Goal: Information Seeking & Learning: Learn about a topic

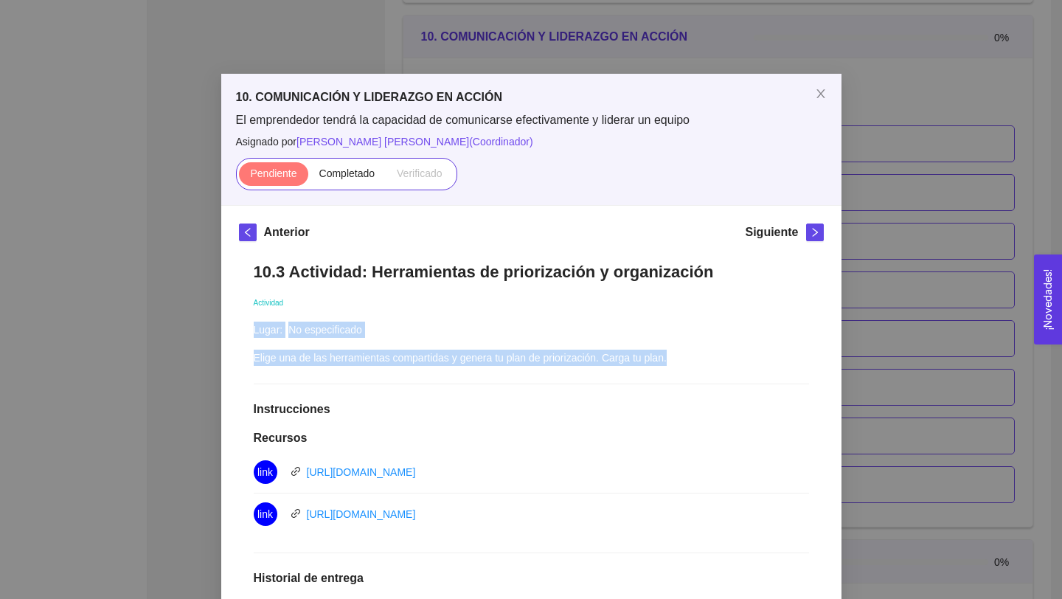
scroll to position [192, 0]
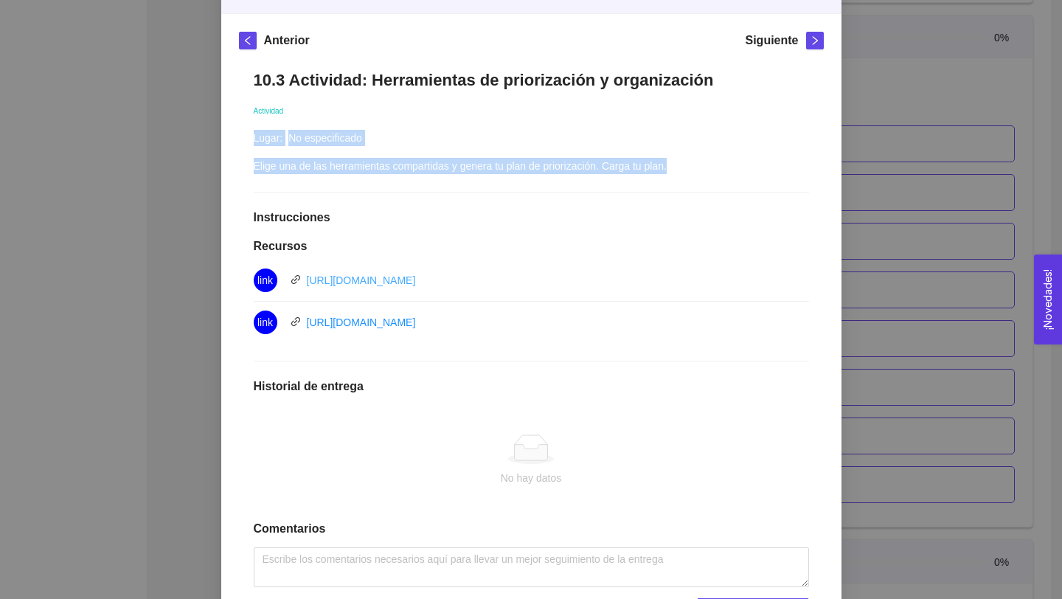
click at [416, 276] on link "[URL][DOMAIN_NAME][PERSON_NAME]" at bounding box center [361, 280] width 109 height 12
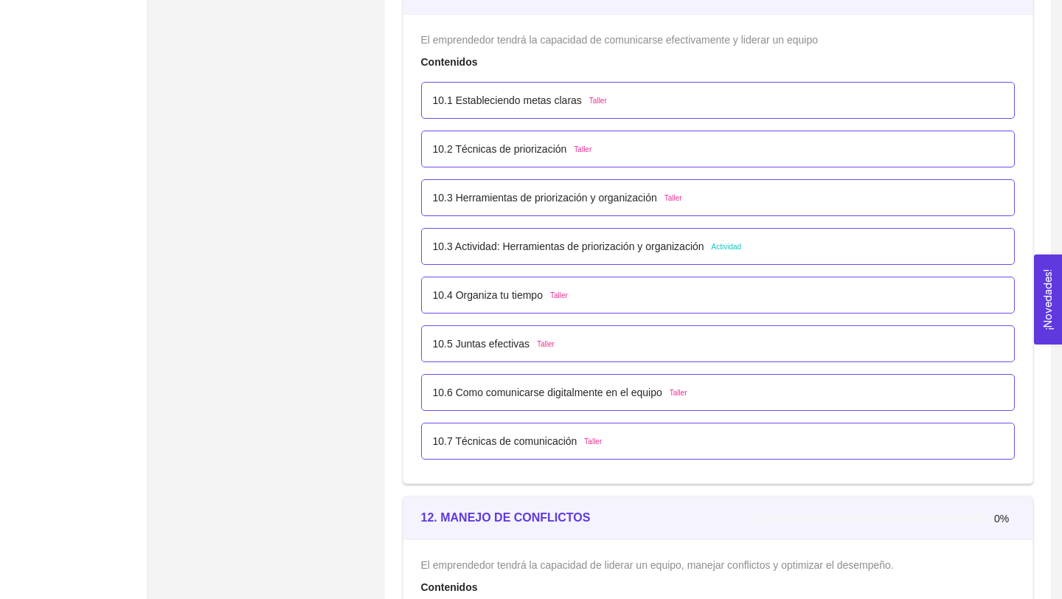
scroll to position [5471, 0]
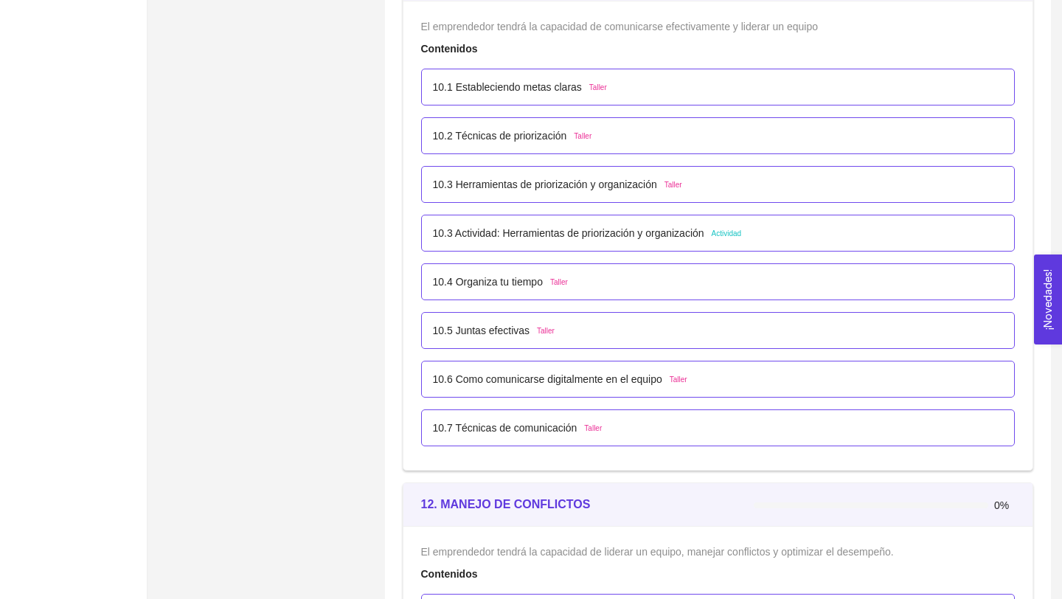
click at [597, 234] on p "10.3 Actividad: Herramientas de priorización y organización" at bounding box center [568, 233] width 271 height 16
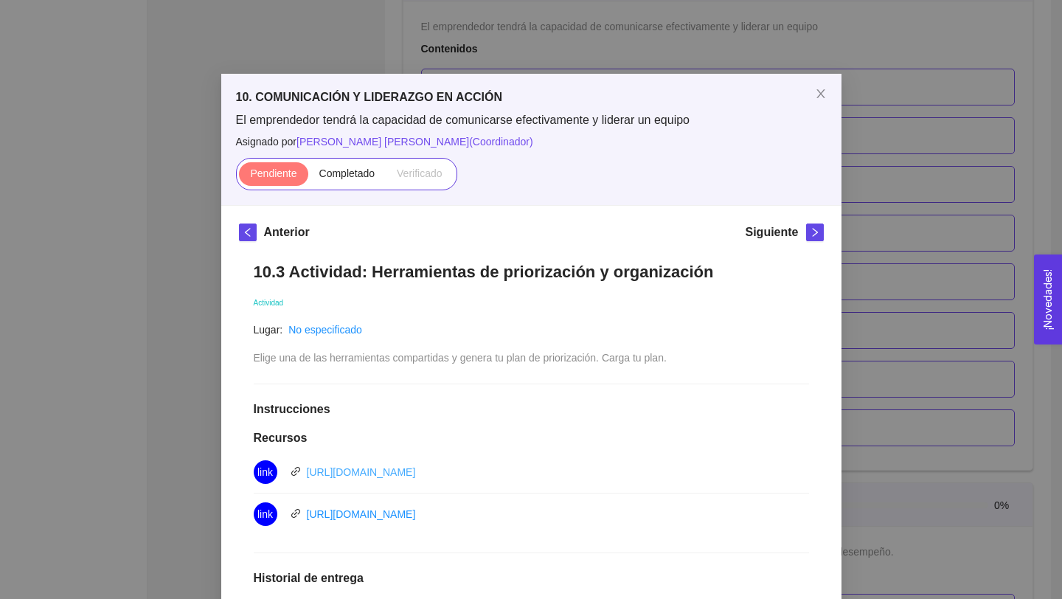
click at [416, 475] on link "[URL][DOMAIN_NAME]" at bounding box center [361, 472] width 109 height 12
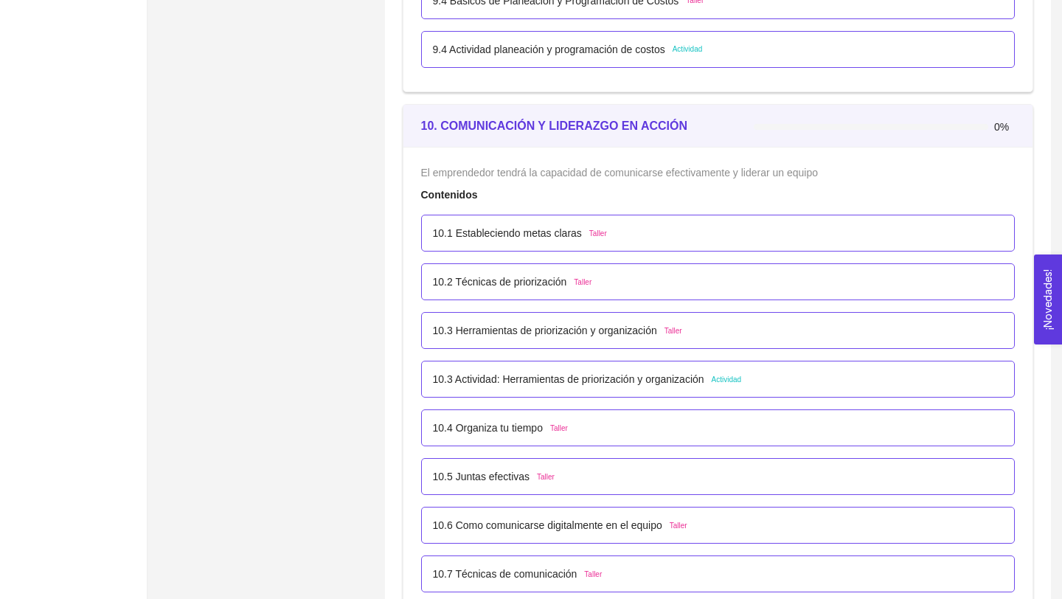
scroll to position [5300, 0]
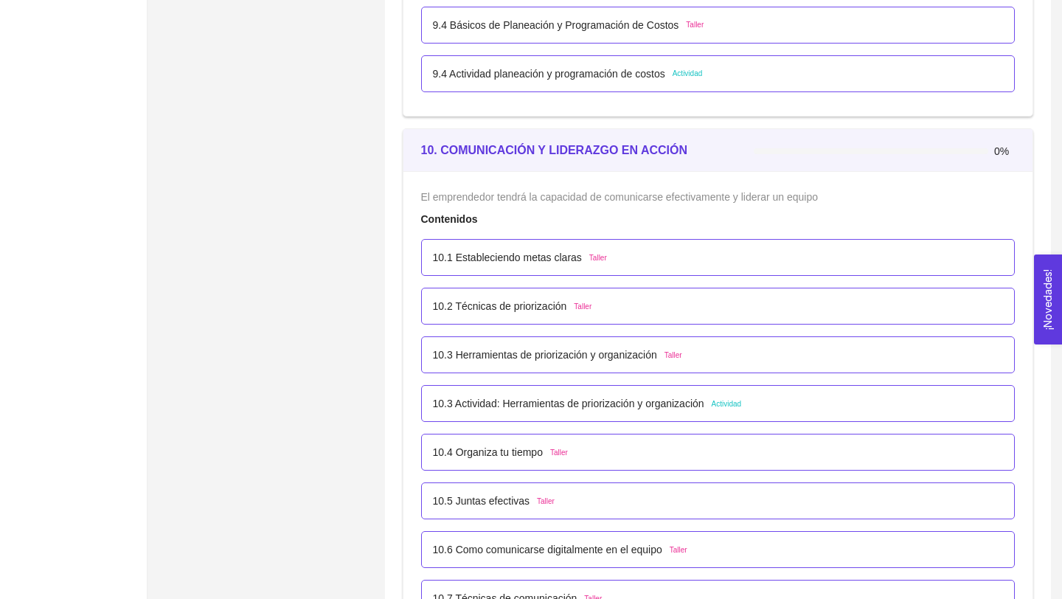
click at [560, 260] on p "10.1 Estableciendo metas claras" at bounding box center [507, 257] width 149 height 16
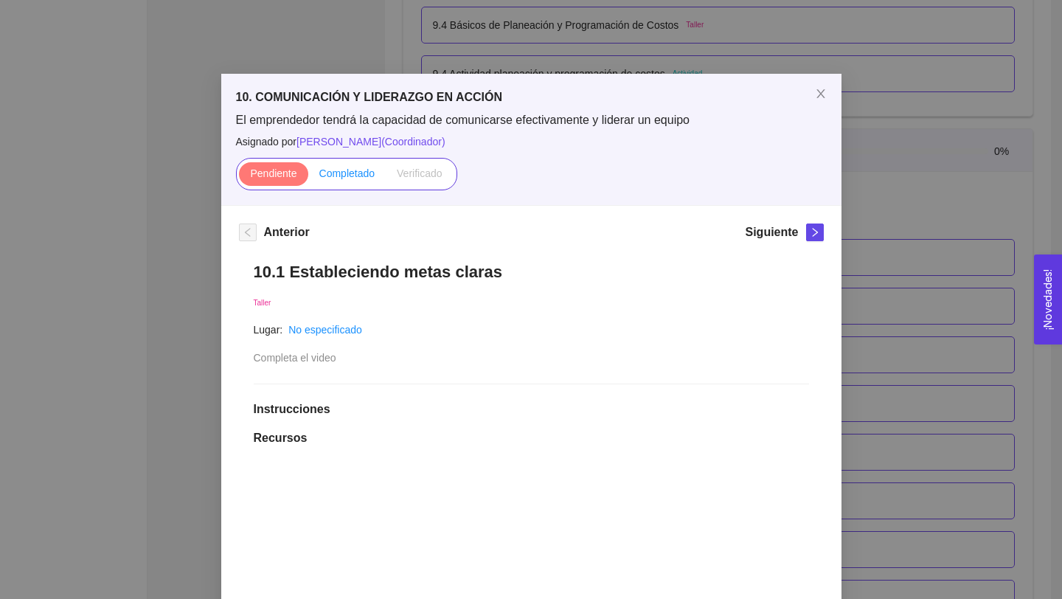
click at [350, 176] on span "Completado" at bounding box center [347, 173] width 56 height 12
click at [308, 177] on input "Completado" at bounding box center [308, 177] width 0 height 0
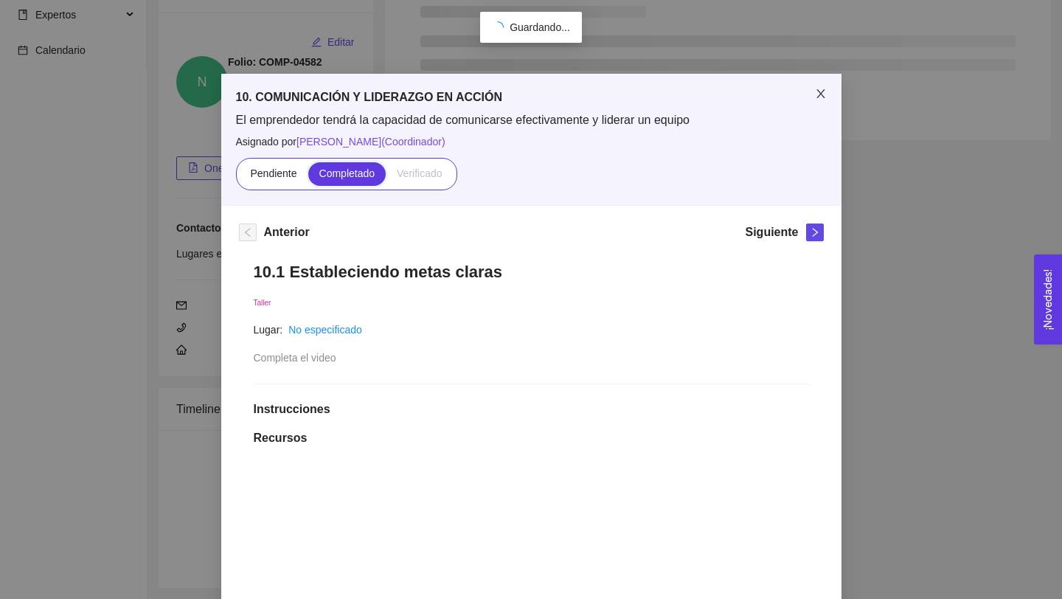
scroll to position [121, 0]
click at [819, 96] on icon "close" at bounding box center [820, 93] width 8 height 9
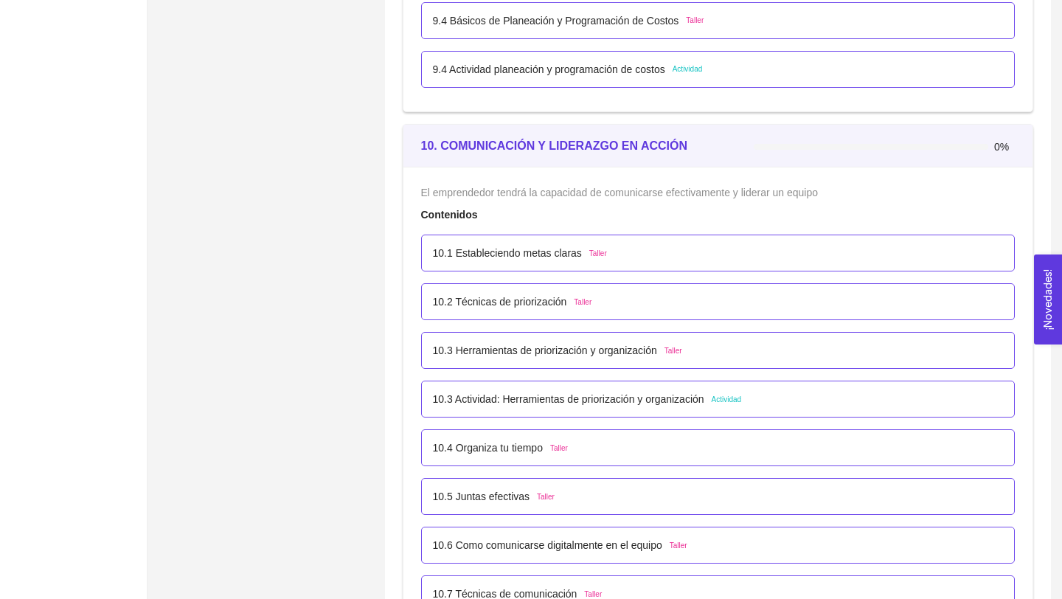
scroll to position [5313, 0]
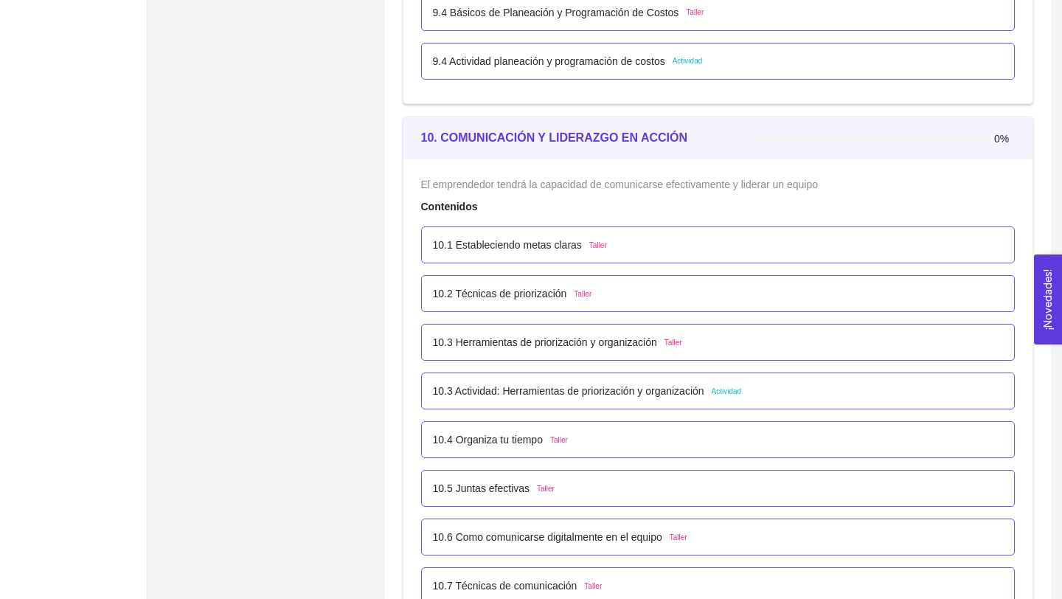
click at [555, 298] on p "10.2 Técnicas de priorización" at bounding box center [500, 293] width 134 height 16
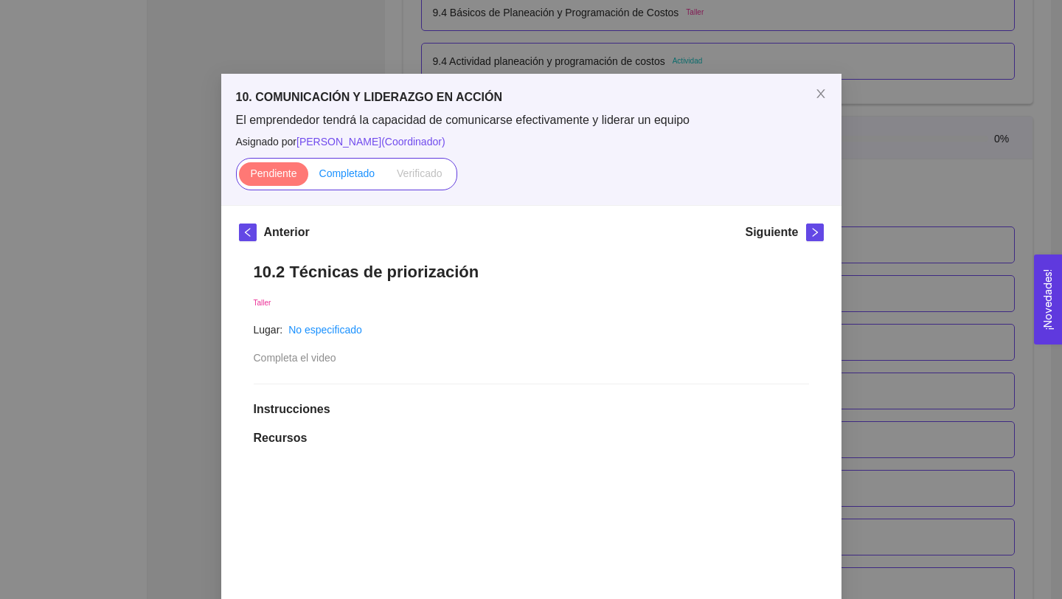
click at [355, 169] on span "Completado" at bounding box center [347, 173] width 56 height 12
click at [308, 177] on input "Completado" at bounding box center [308, 177] width 0 height 0
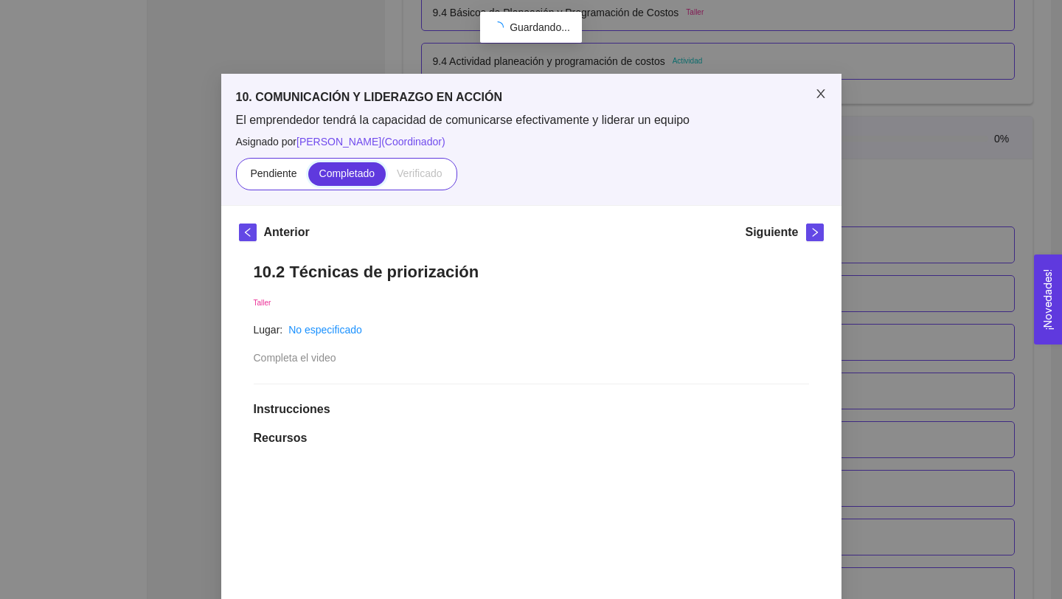
scroll to position [121, 0]
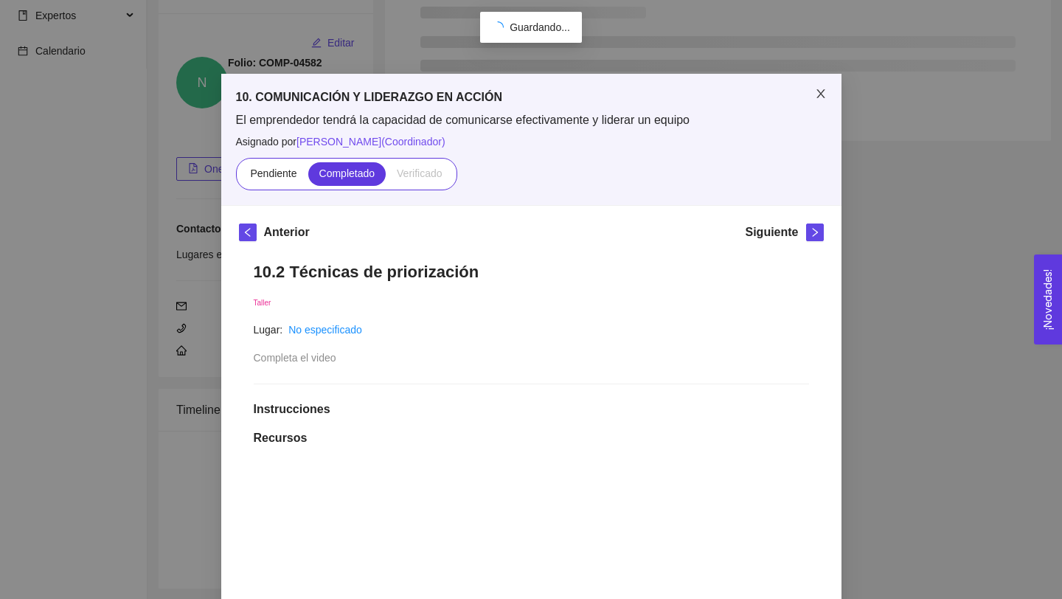
click at [821, 96] on icon "close" at bounding box center [821, 94] width 12 height 12
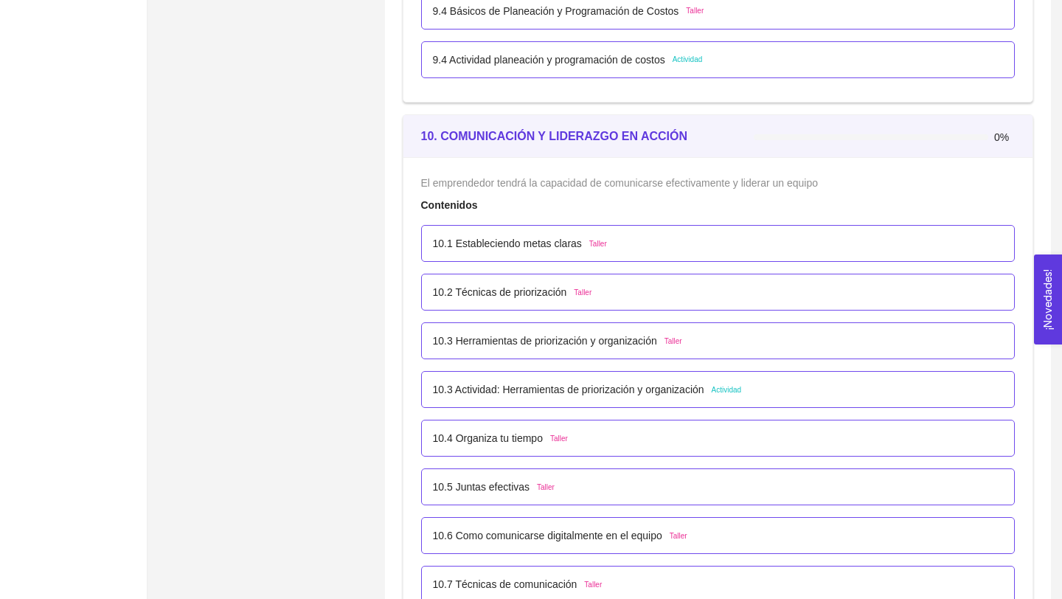
scroll to position [5313, 0]
click at [551, 300] on p "10.2 Técnicas de priorización" at bounding box center [500, 293] width 134 height 16
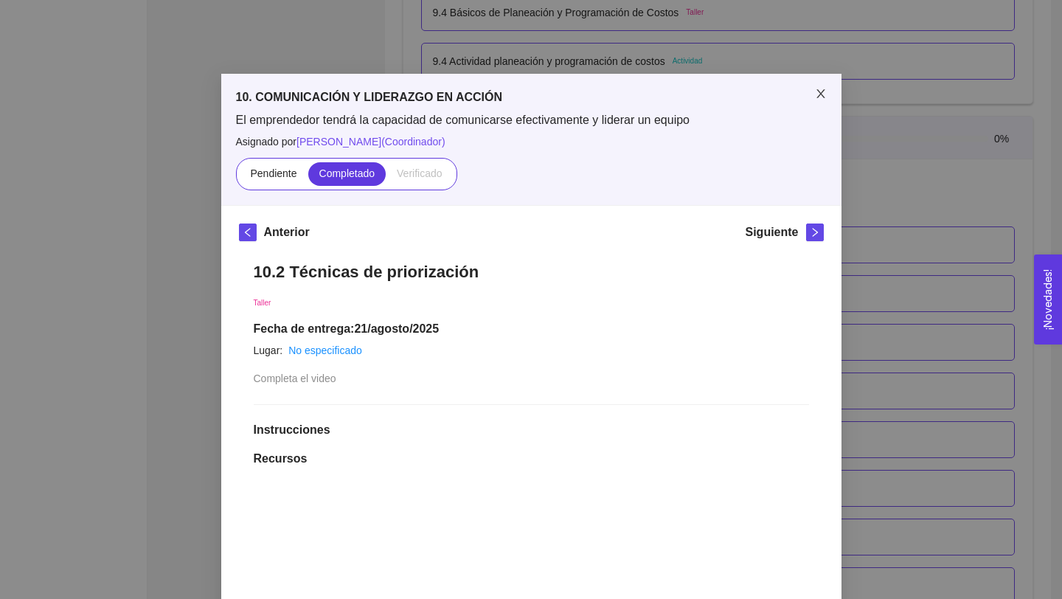
click at [822, 92] on icon "close" at bounding box center [820, 93] width 8 height 9
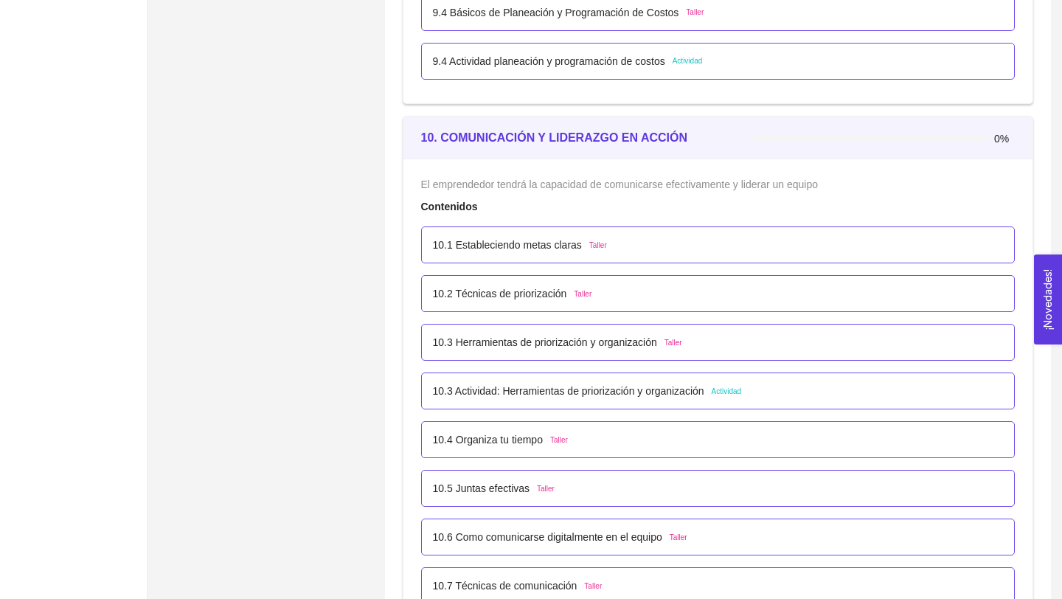
click at [616, 347] on p "10.3 Herramientas de priorización y organización" at bounding box center [545, 342] width 224 height 16
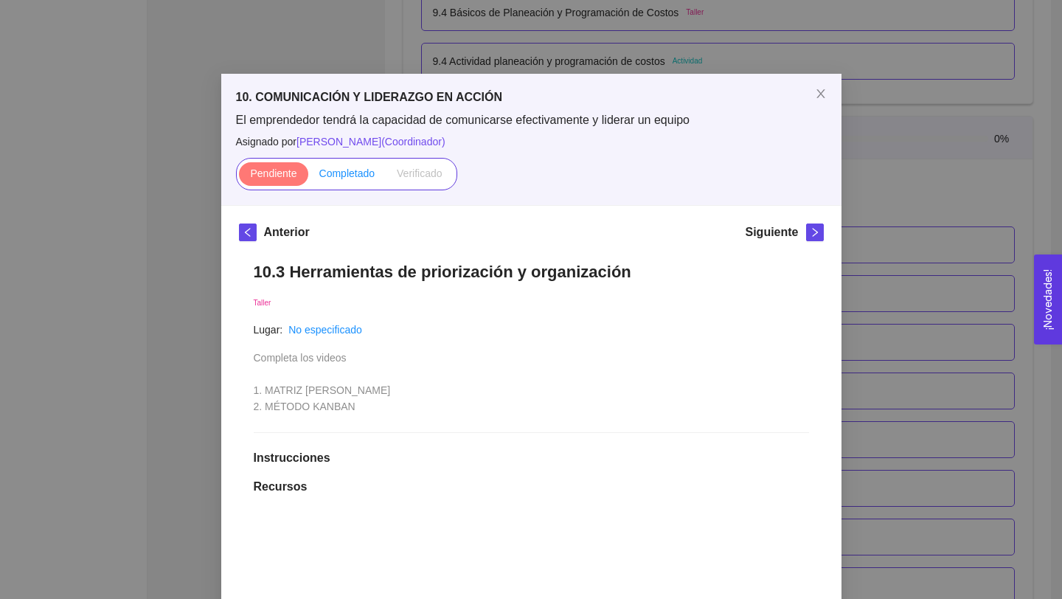
click at [350, 173] on span "Completado" at bounding box center [347, 173] width 56 height 12
click at [308, 177] on input "Completado" at bounding box center [308, 177] width 0 height 0
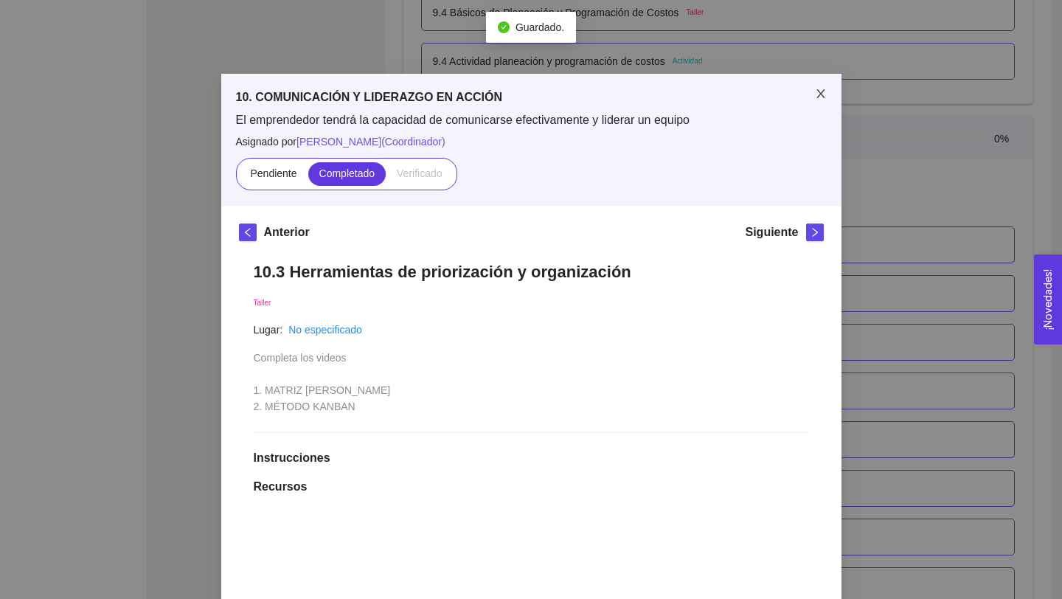
click at [824, 89] on icon "close" at bounding box center [821, 94] width 12 height 12
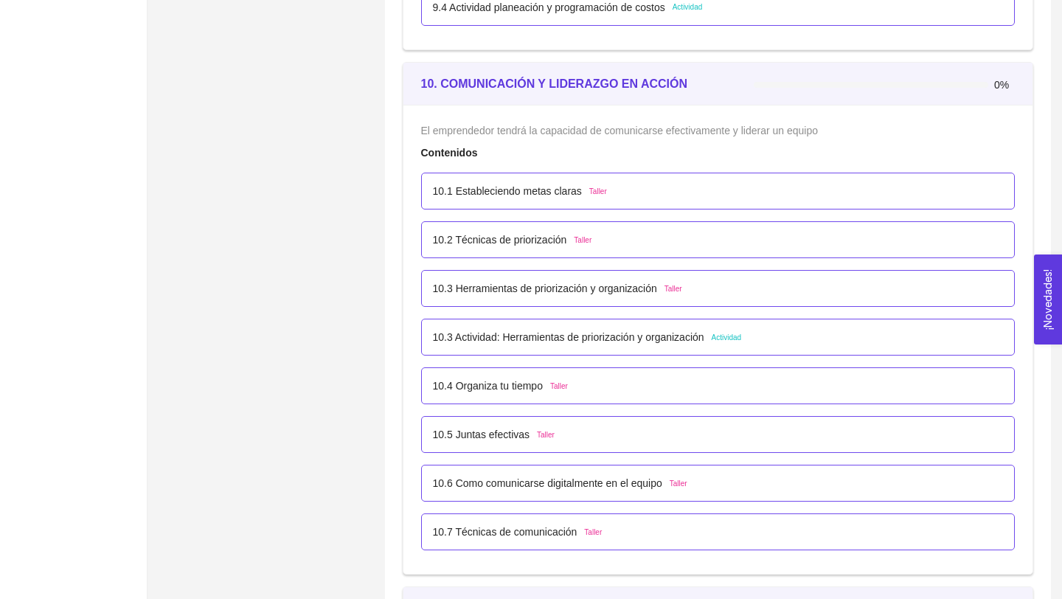
scroll to position [5405, 0]
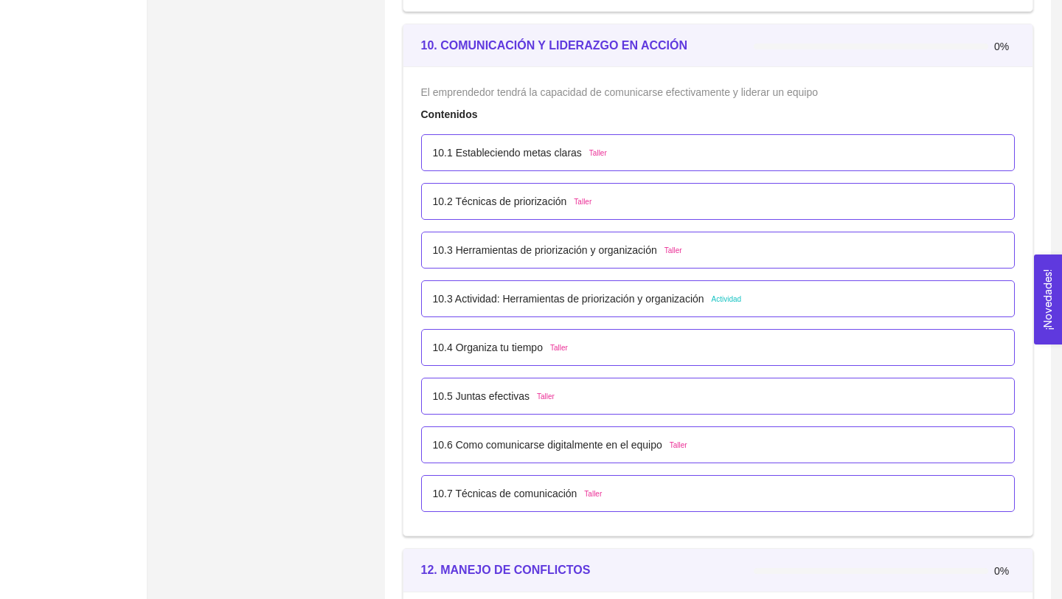
click at [656, 252] on p "10.3 Herramientas de priorización y organización" at bounding box center [545, 250] width 224 height 16
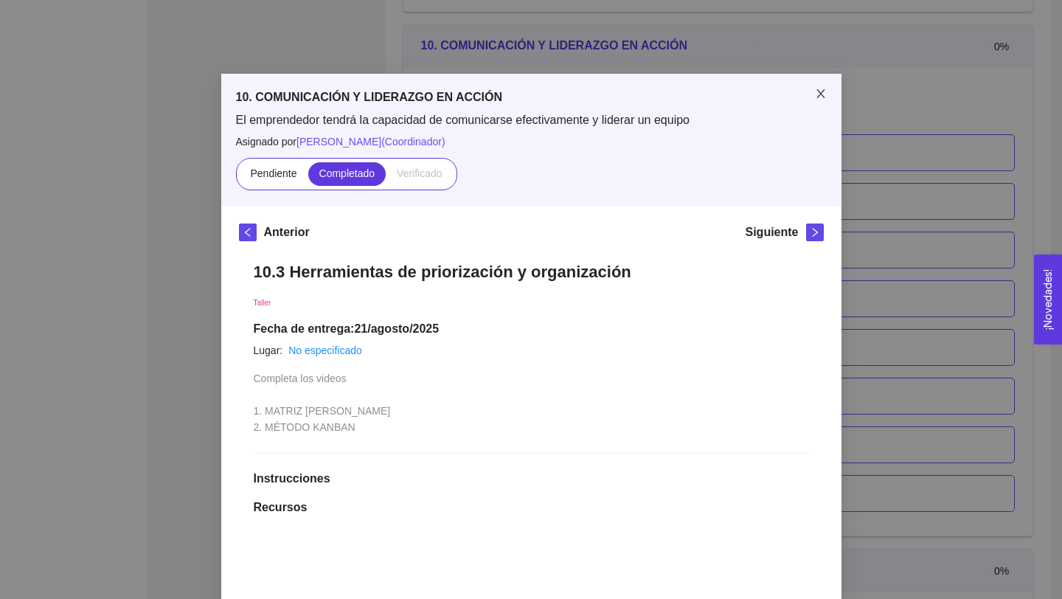
click at [816, 92] on icon "close" at bounding box center [821, 94] width 12 height 12
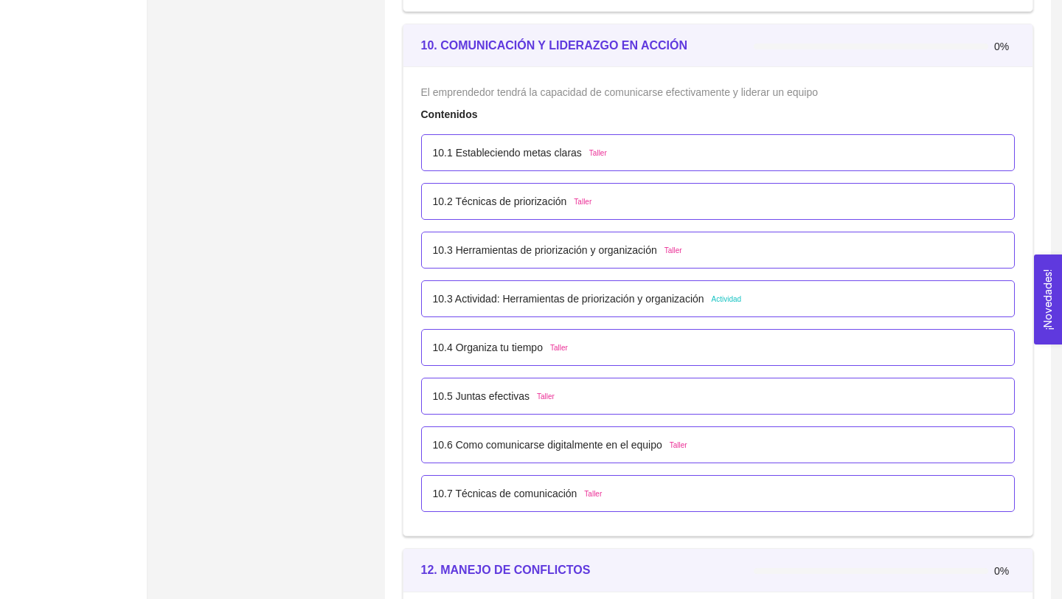
click at [517, 351] on p "10.4 Organiza tu tiempo" at bounding box center [488, 347] width 110 height 16
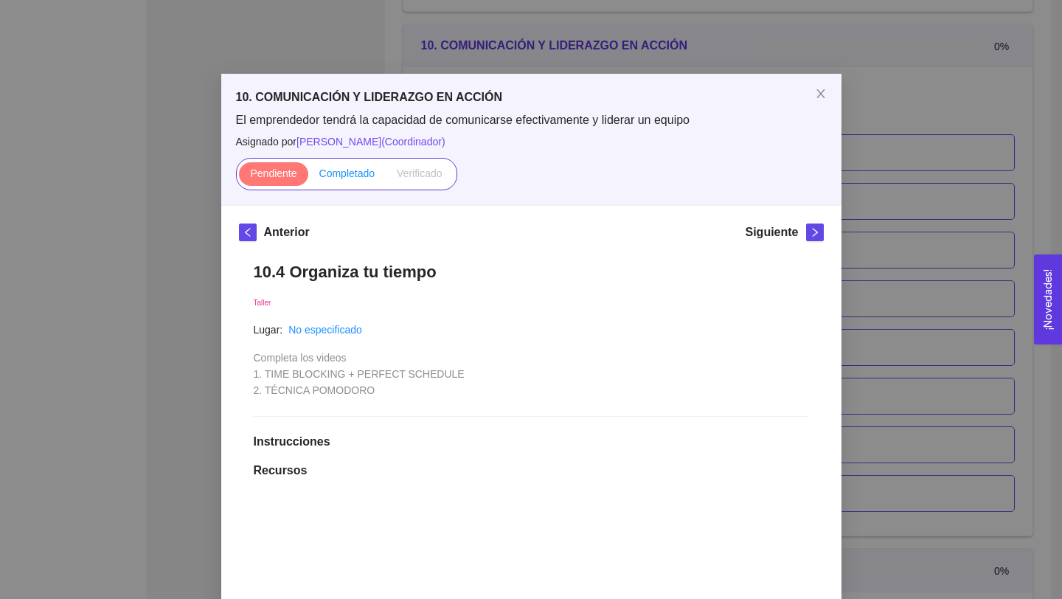
click at [341, 173] on span "Completado" at bounding box center [347, 173] width 56 height 12
click at [308, 177] on input "Completado" at bounding box center [308, 177] width 0 height 0
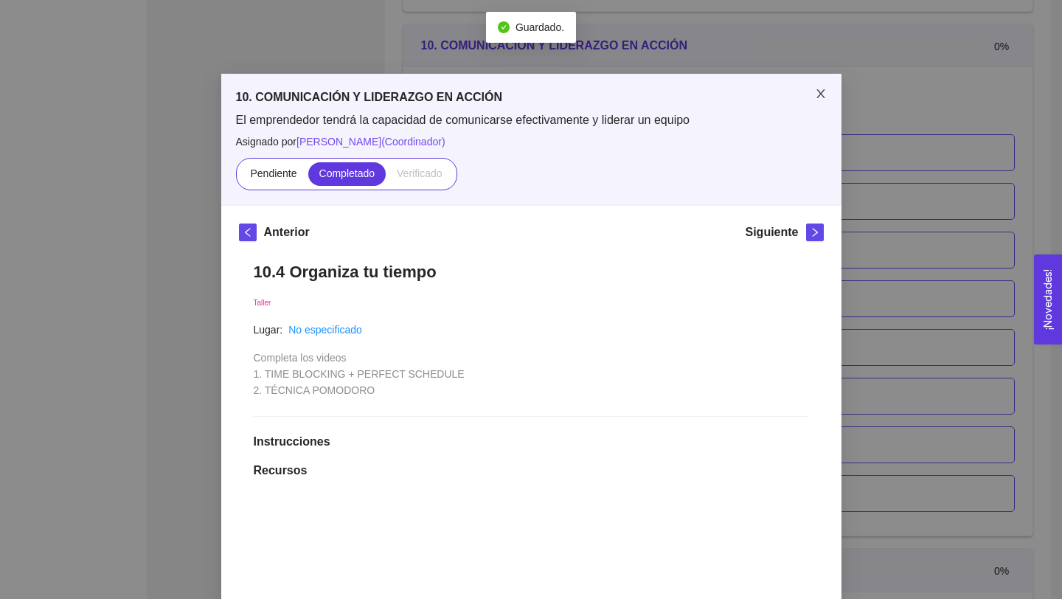
click at [824, 92] on icon "close" at bounding box center [821, 94] width 12 height 12
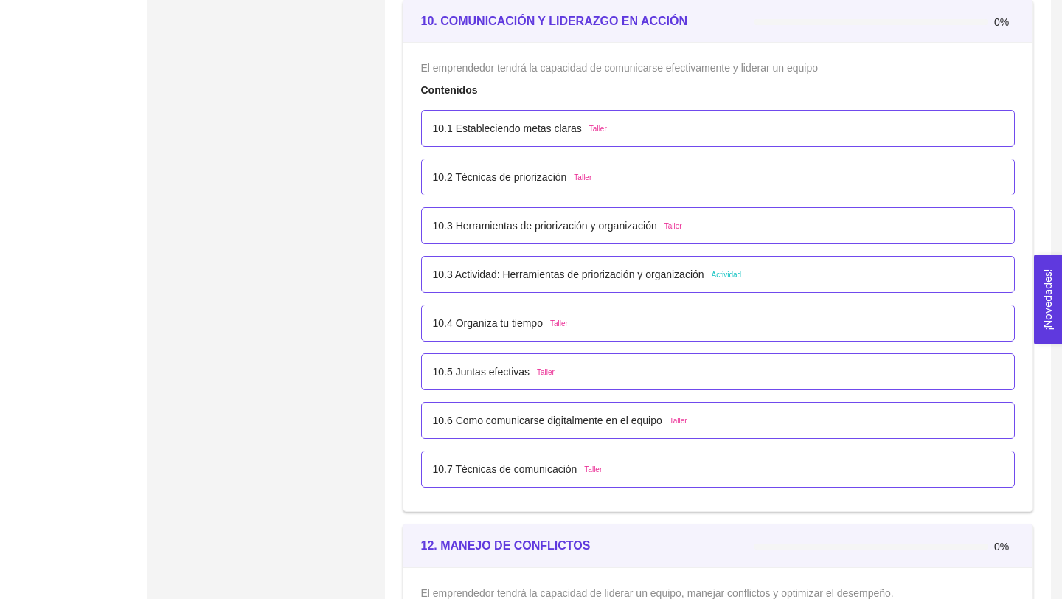
scroll to position [5432, 0]
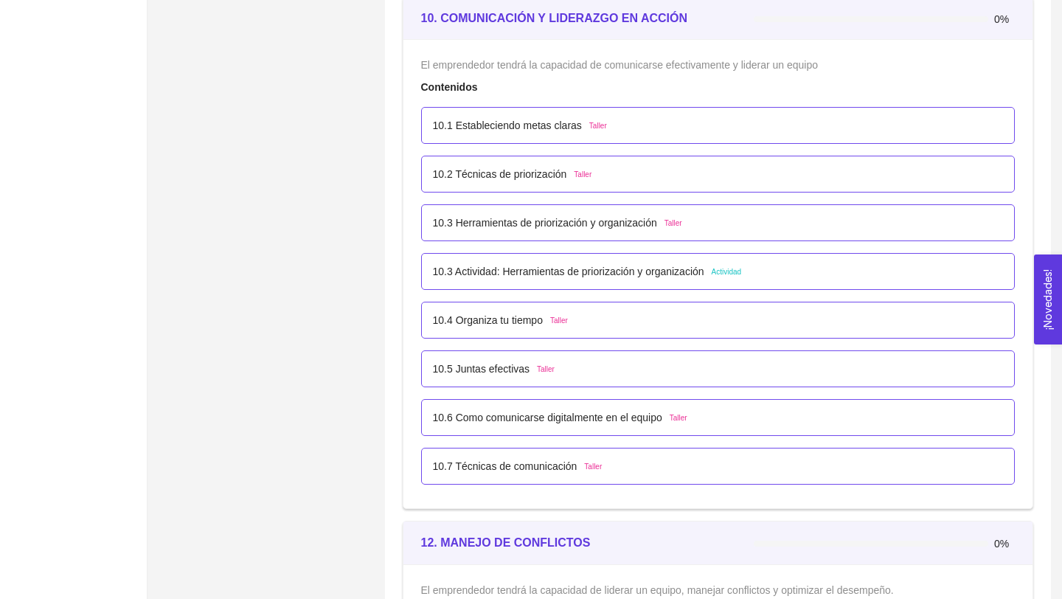
click at [505, 367] on p "10.5 Juntas efectivas" at bounding box center [481, 369] width 97 height 16
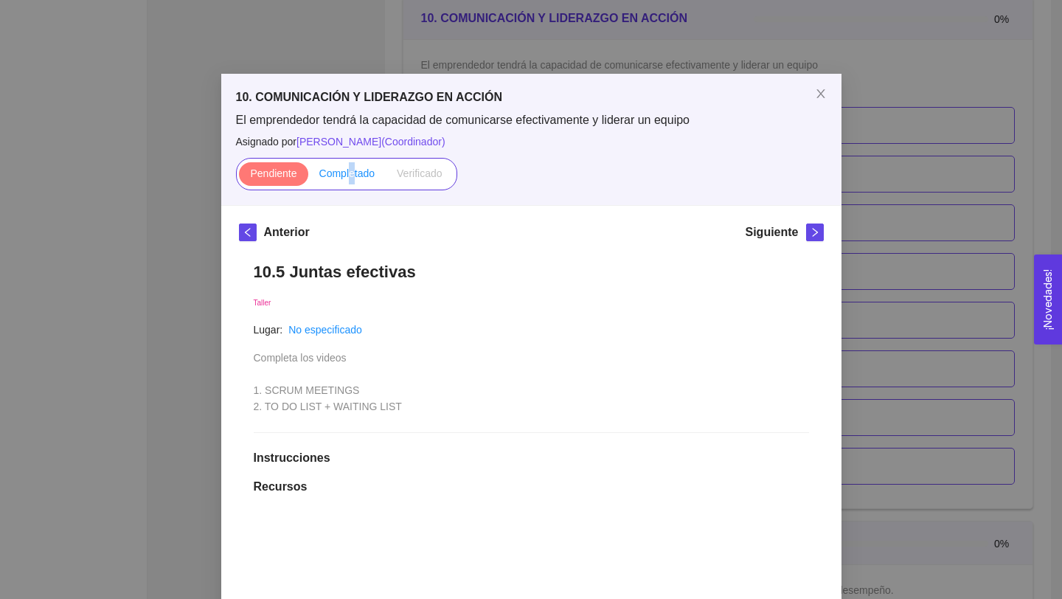
click at [351, 171] on span "Completado" at bounding box center [347, 173] width 56 height 12
click at [372, 173] on span "Completado" at bounding box center [347, 173] width 56 height 12
click at [308, 177] on input "Completado" at bounding box center [308, 177] width 0 height 0
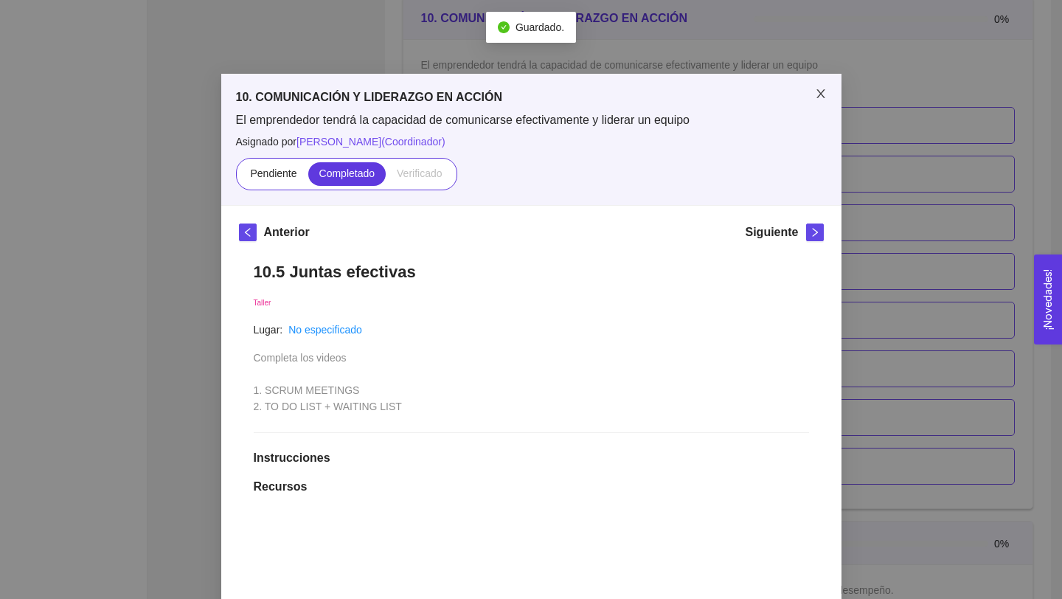
click at [827, 94] on span "Close" at bounding box center [820, 94] width 41 height 41
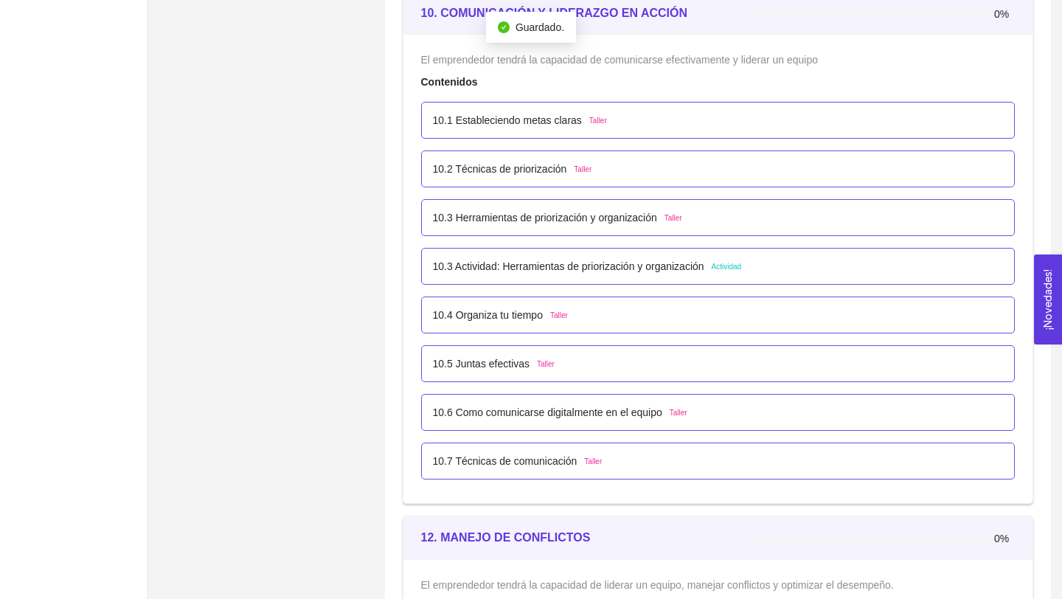
scroll to position [5437, 0]
click at [517, 367] on p "10.5 Juntas efectivas" at bounding box center [481, 364] width 97 height 16
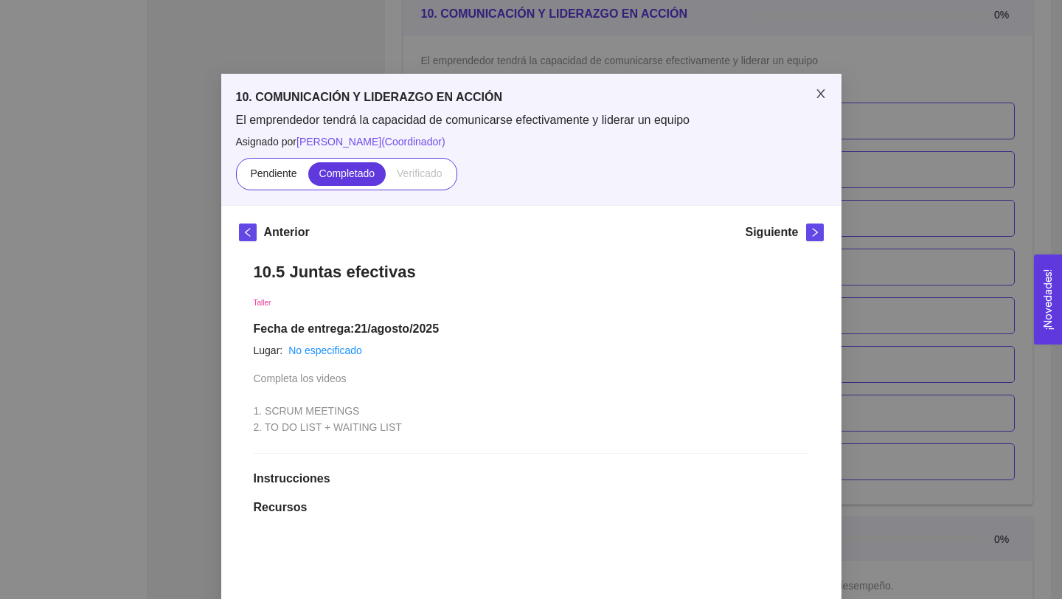
click at [824, 94] on icon "close" at bounding box center [821, 94] width 12 height 12
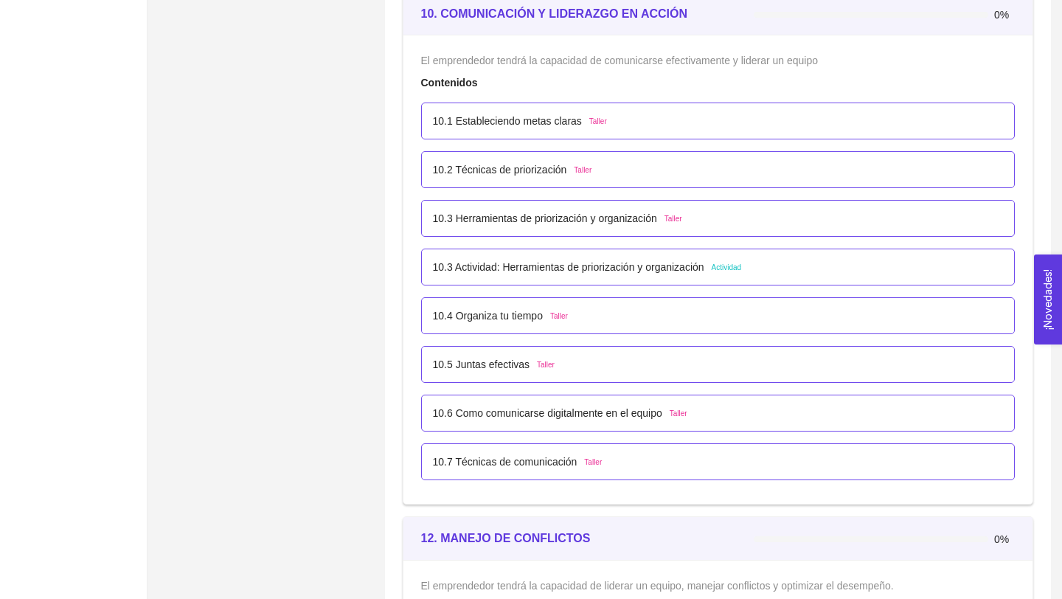
click at [594, 417] on p "10.6 Como comunicarse digitalmente en el equipo" at bounding box center [547, 413] width 229 height 16
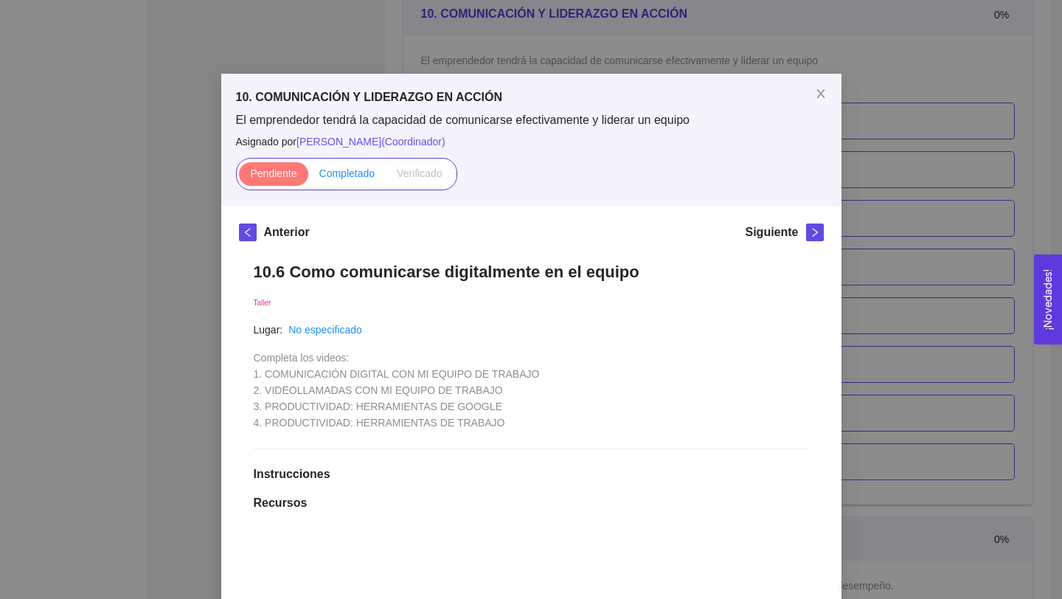
click at [365, 174] on span "Completado" at bounding box center [347, 173] width 56 height 12
click at [308, 177] on input "Completado" at bounding box center [308, 177] width 0 height 0
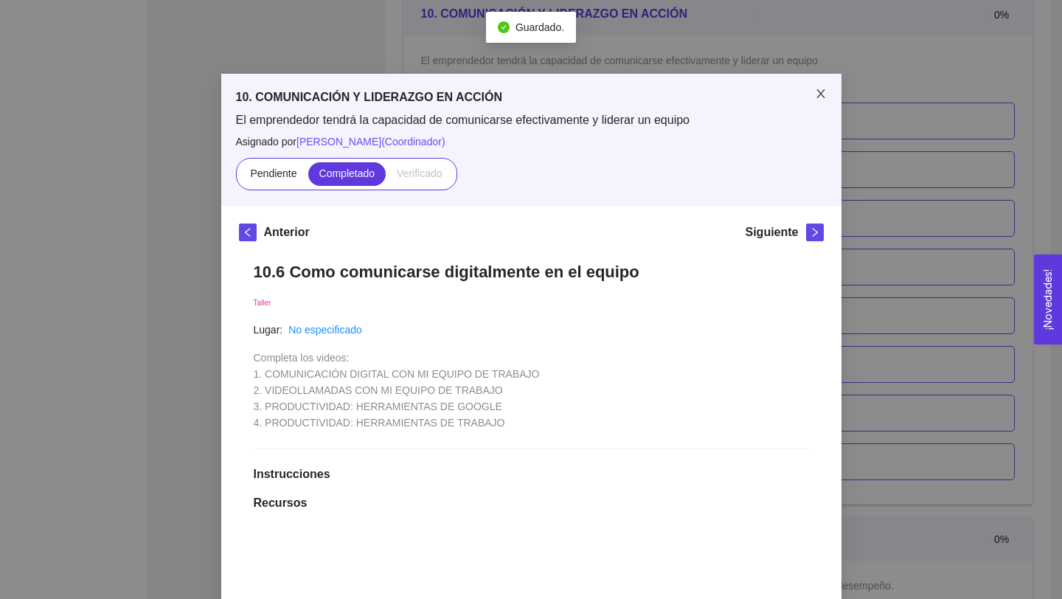
click at [823, 97] on icon "close" at bounding box center [820, 93] width 8 height 9
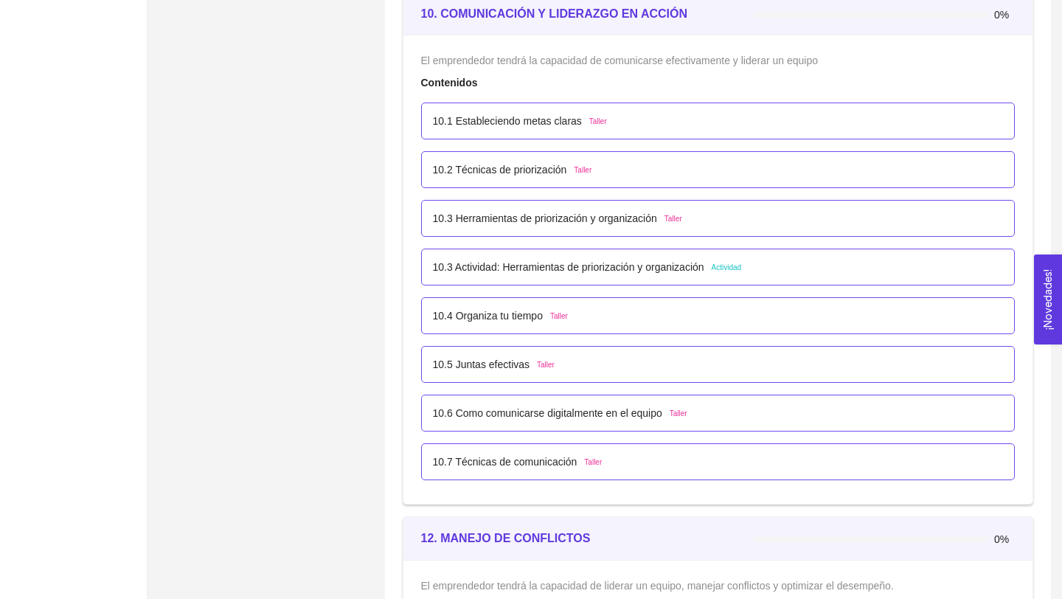
click at [572, 416] on p "10.6 Como comunicarse digitalmente en el equipo" at bounding box center [547, 413] width 229 height 16
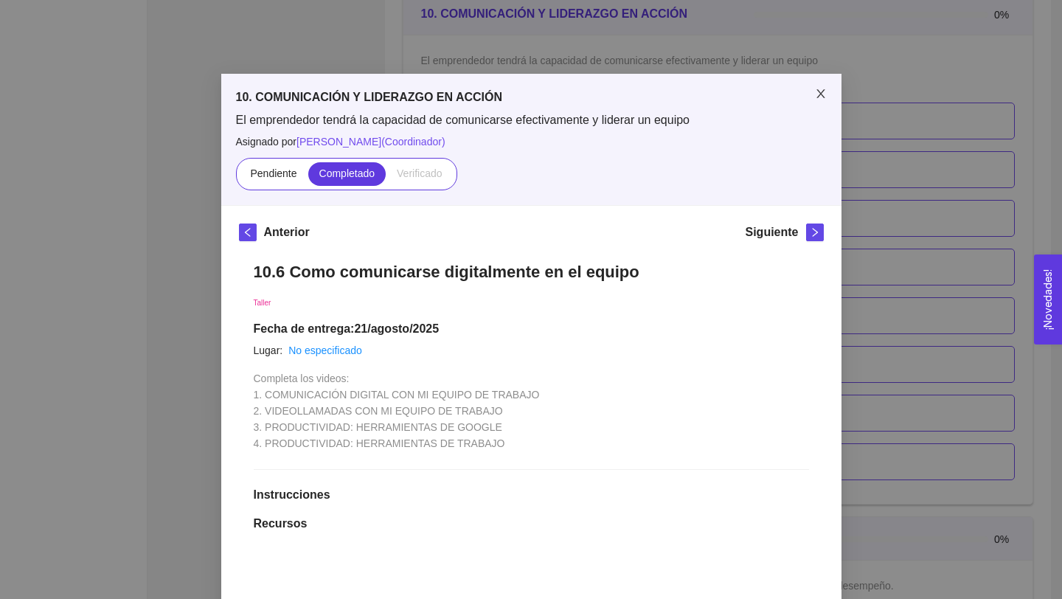
click at [820, 91] on icon "close" at bounding box center [821, 94] width 12 height 12
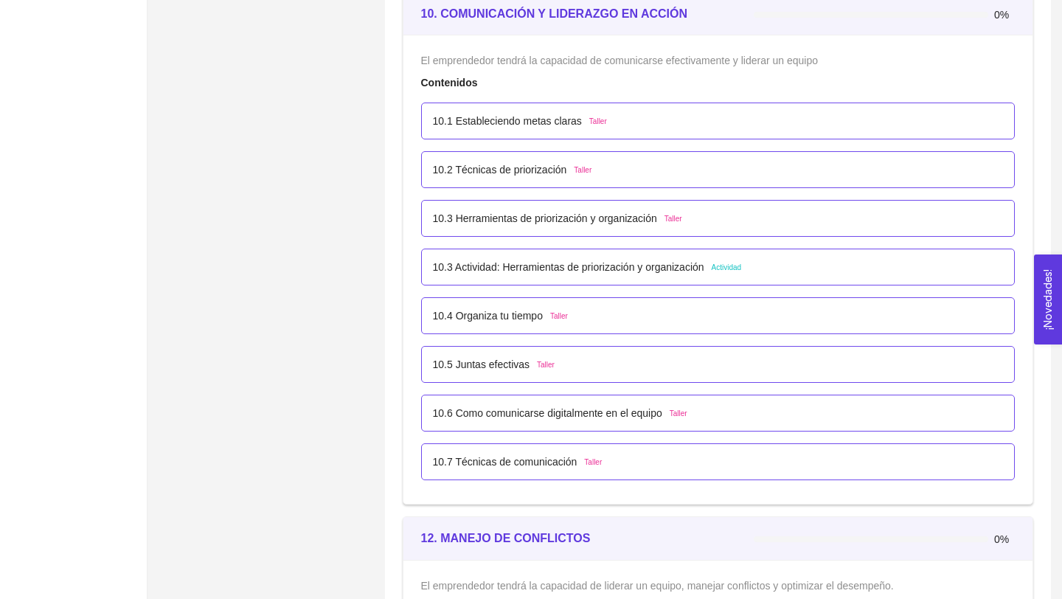
click at [528, 463] on p "10.7 Técnicas de comunicación" at bounding box center [505, 462] width 145 height 16
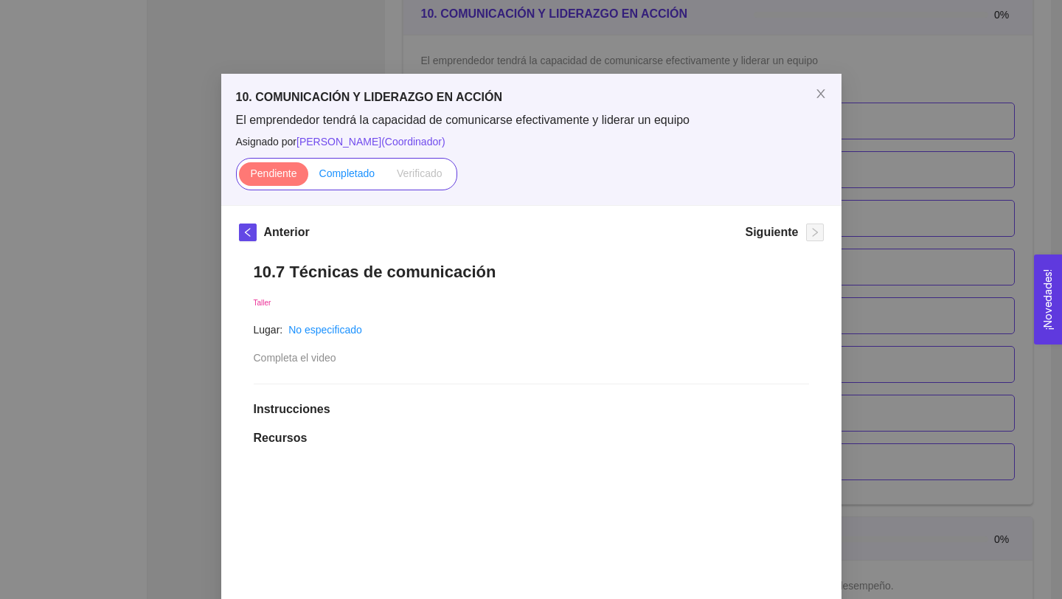
click at [356, 178] on span "Completado" at bounding box center [347, 173] width 56 height 12
click at [308, 177] on input "Completado" at bounding box center [308, 177] width 0 height 0
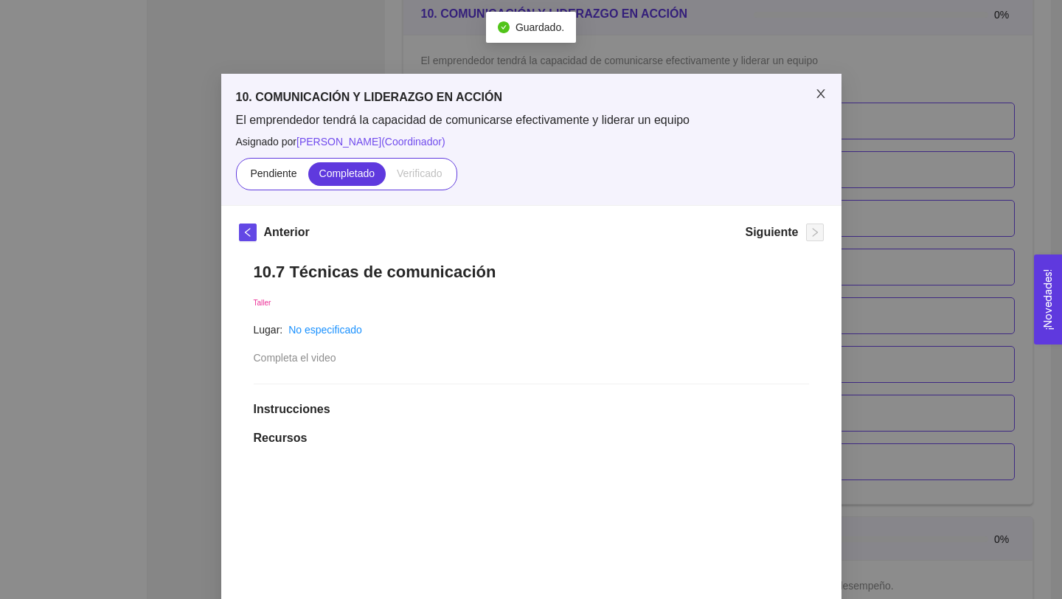
click at [822, 91] on icon "close" at bounding box center [820, 93] width 8 height 9
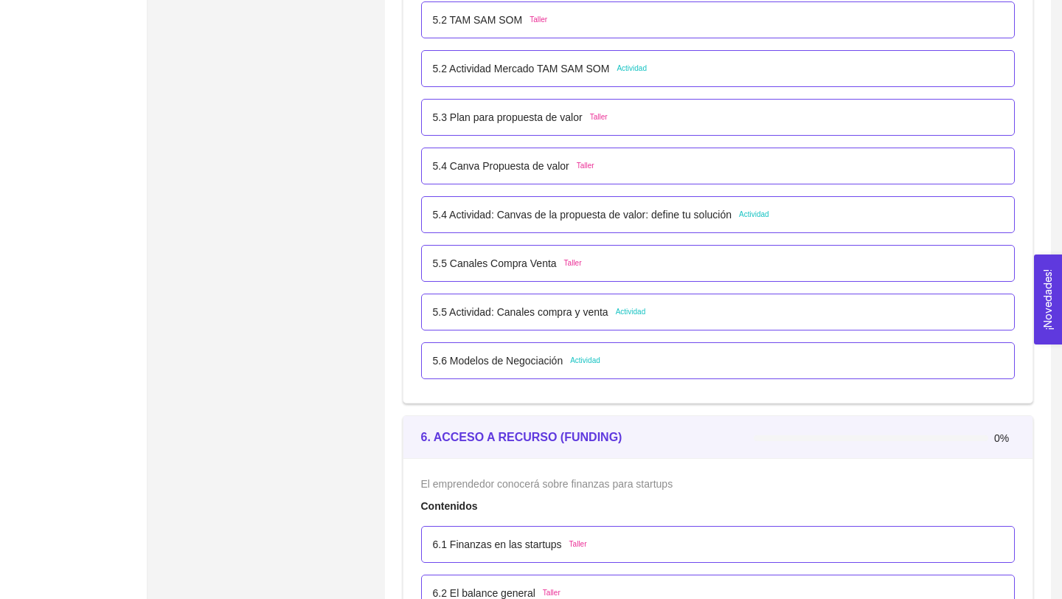
scroll to position [3009, 0]
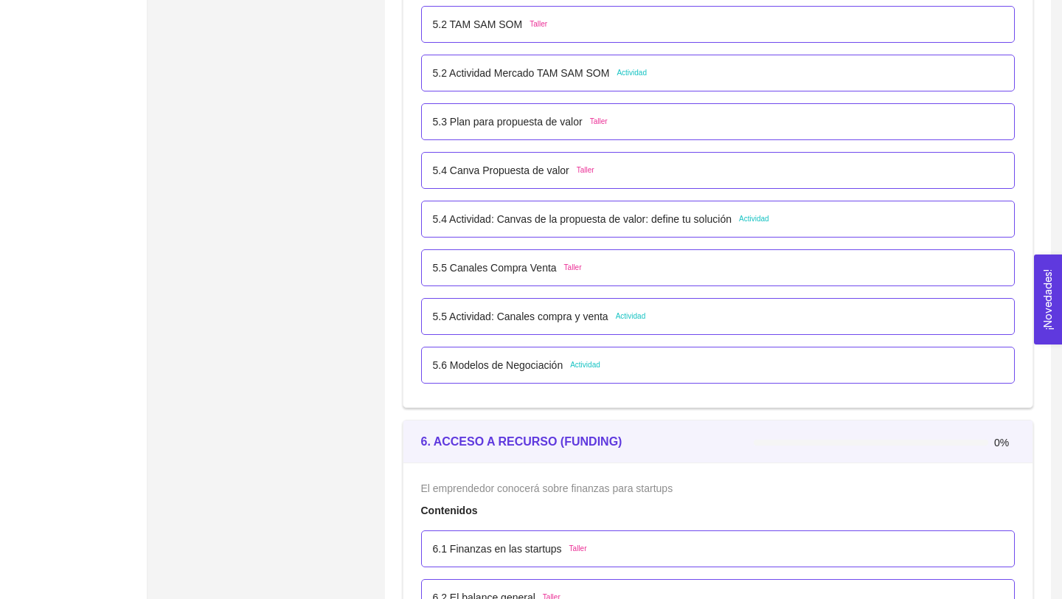
click at [555, 361] on p "5.6 Modelos de Negociación" at bounding box center [498, 365] width 131 height 16
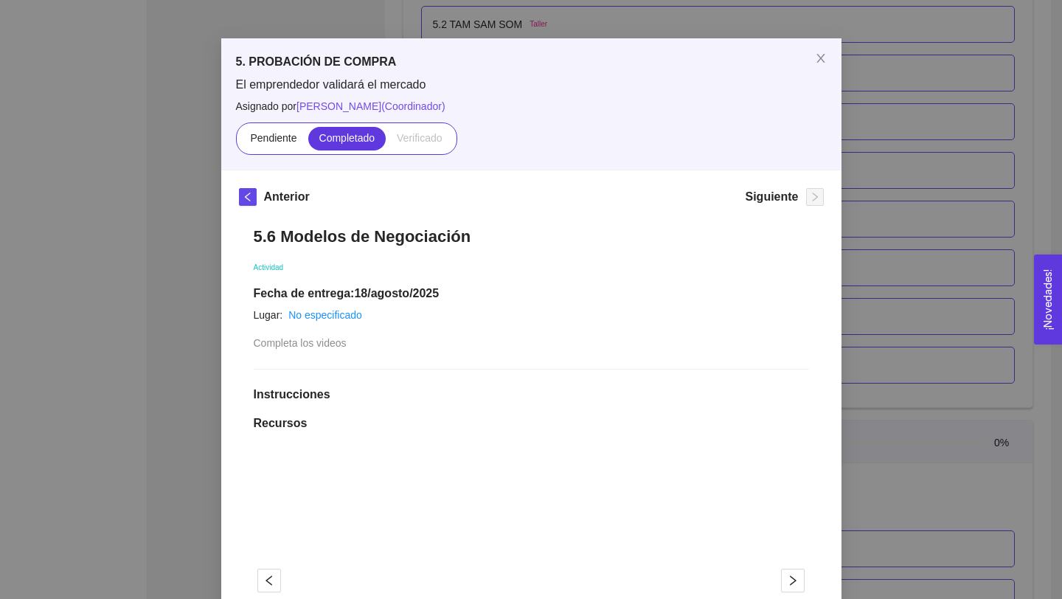
scroll to position [36, 0]
click at [819, 56] on icon "close" at bounding box center [821, 58] width 12 height 12
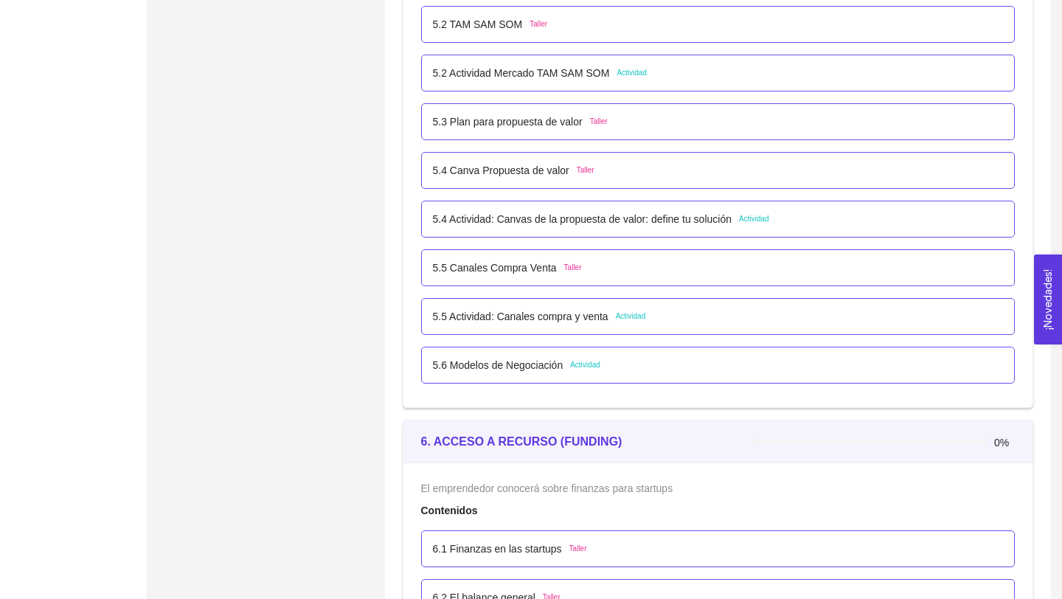
click at [531, 271] on p "5.5 Canales Compra Venta" at bounding box center [495, 268] width 124 height 16
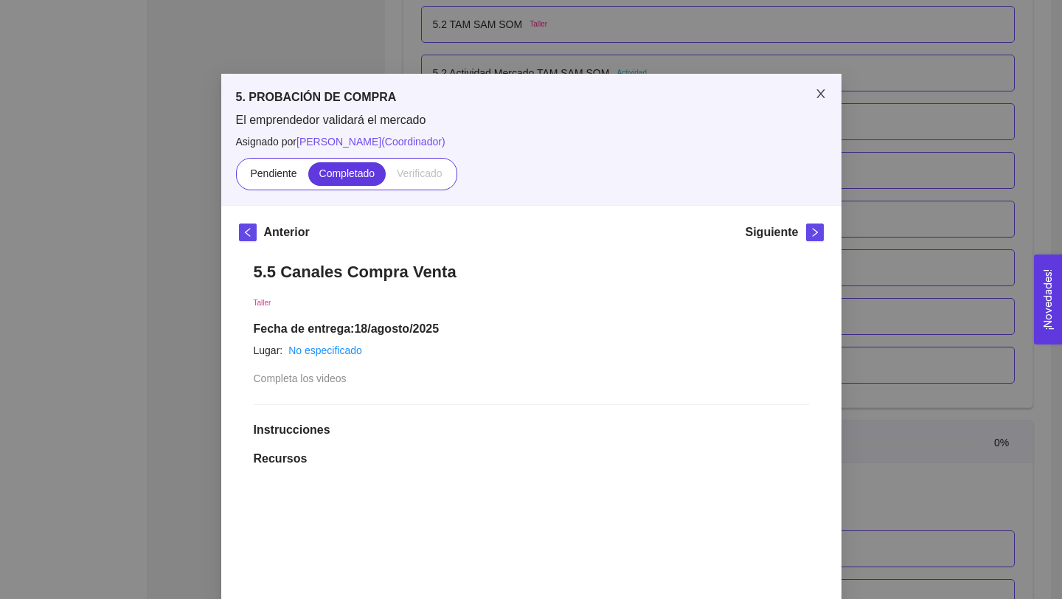
click at [819, 94] on icon "close" at bounding box center [820, 93] width 8 height 9
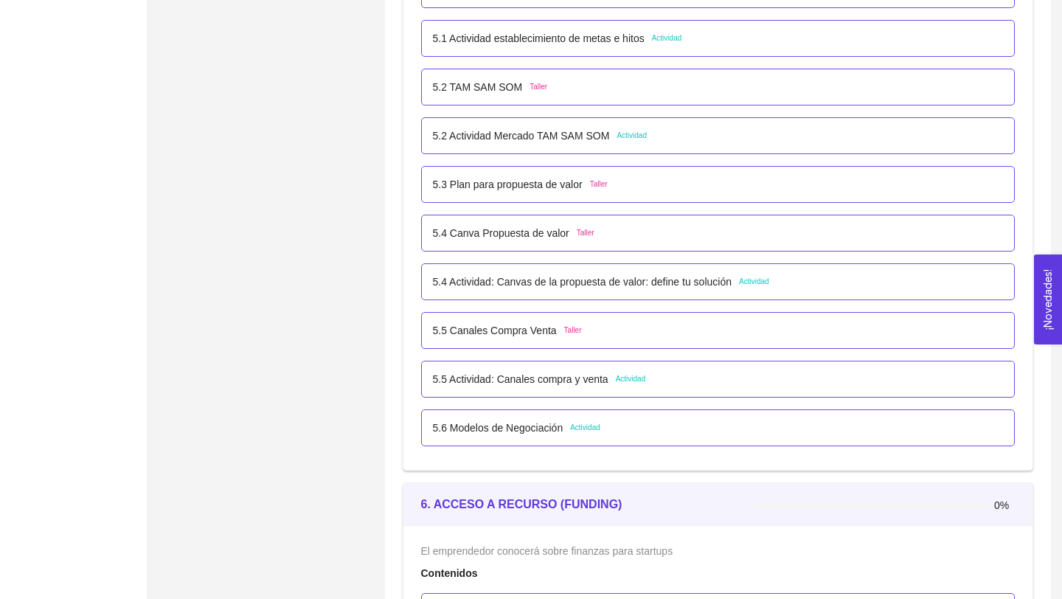
scroll to position [2944, 0]
click at [554, 191] on p "5.3 Plan para propuesta de valor" at bounding box center [508, 186] width 150 height 16
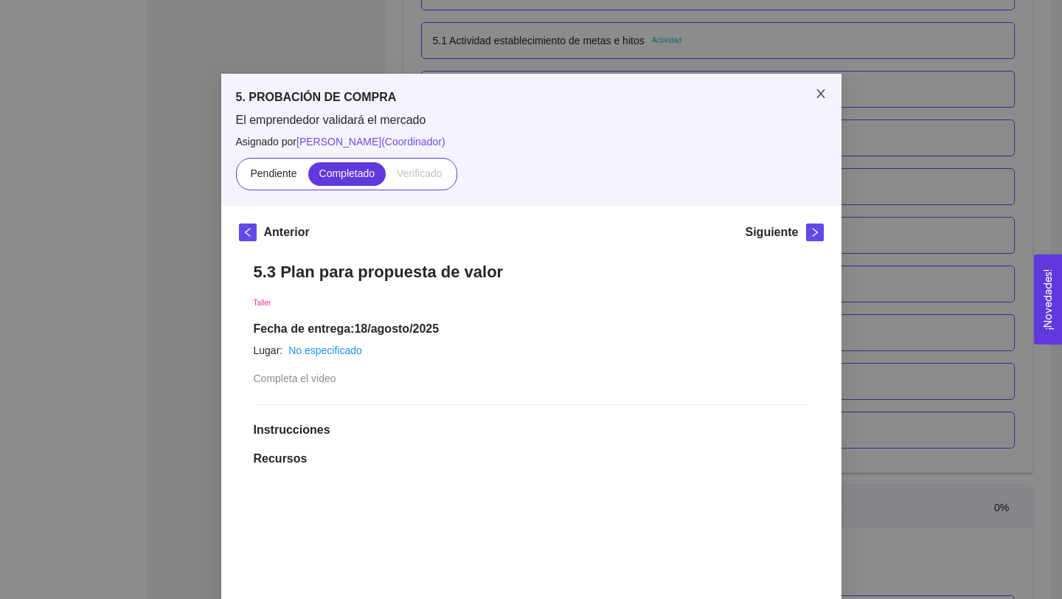
click at [822, 88] on span "Close" at bounding box center [820, 94] width 41 height 41
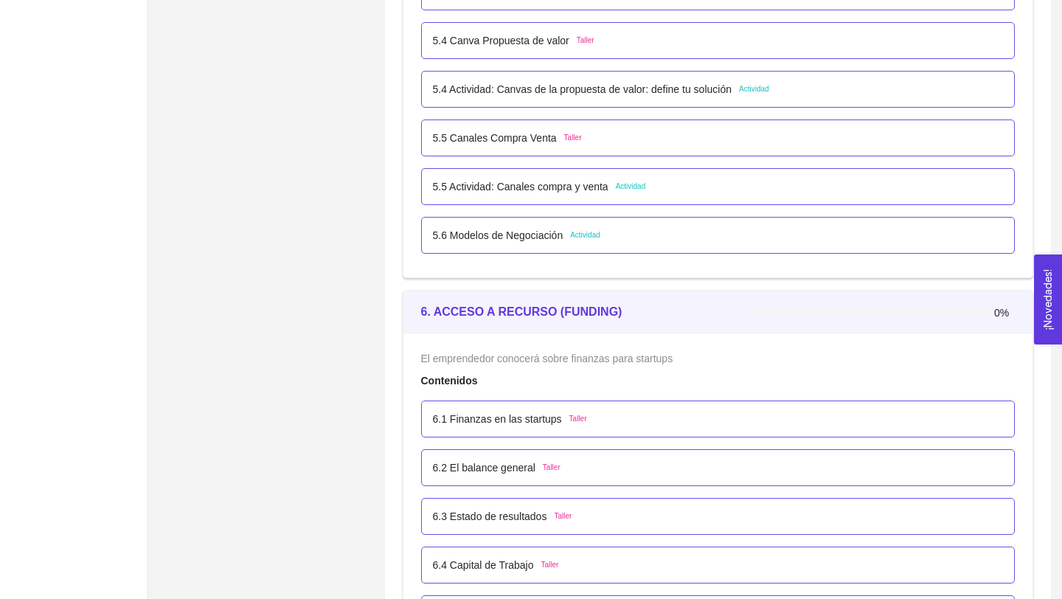
scroll to position [3107, 0]
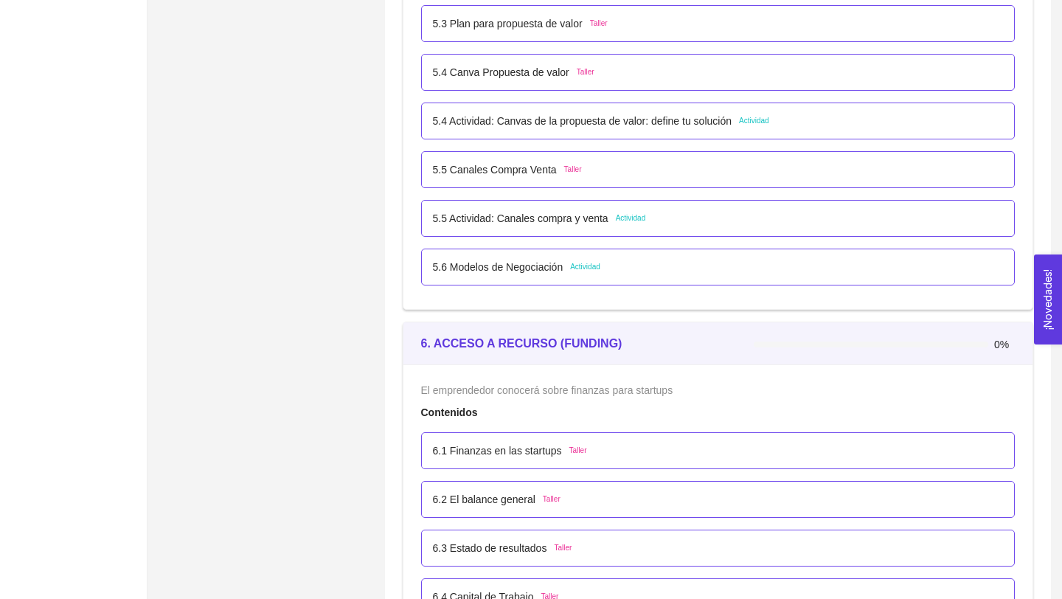
click at [724, 122] on p "5.4 Actividad: Canvas de la propuesta de valor: define tu solución" at bounding box center [582, 121] width 299 height 16
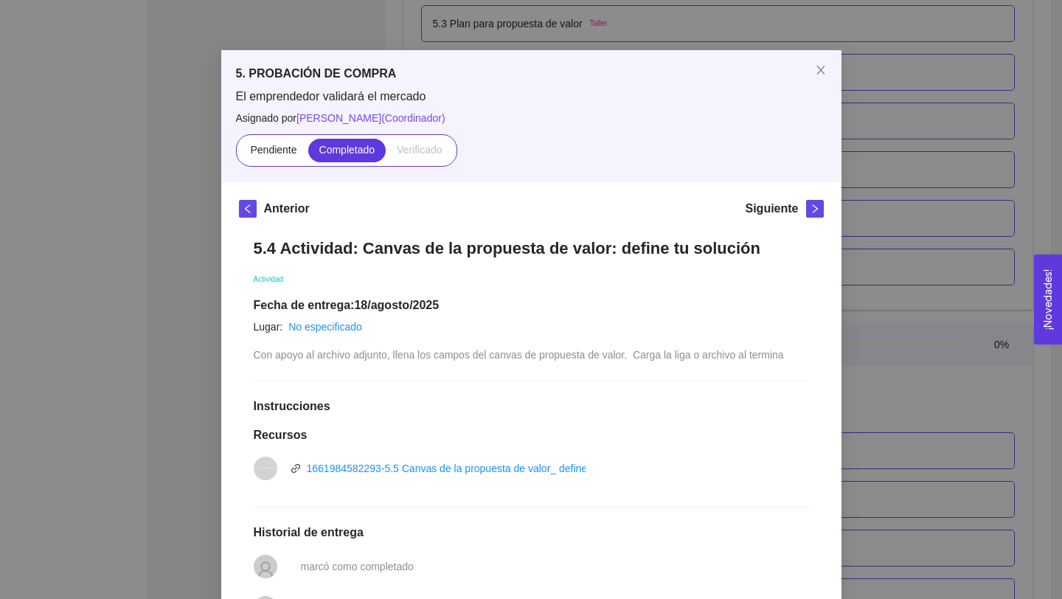
scroll to position [0, 0]
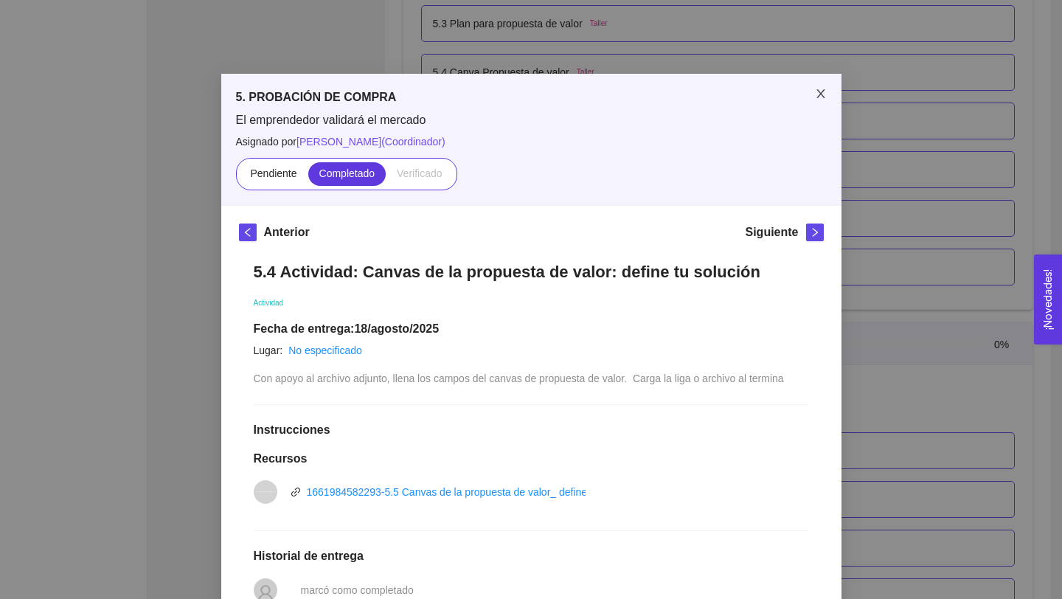
click at [826, 98] on icon "close" at bounding box center [821, 94] width 12 height 12
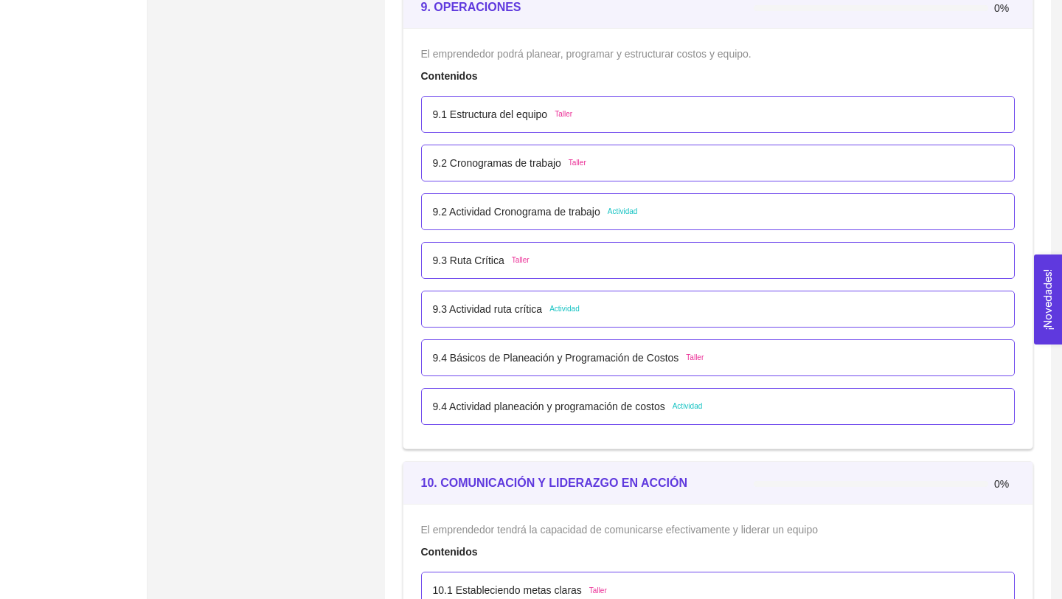
scroll to position [4967, 0]
click at [581, 218] on p "9.2 Actividad Cronograma de trabajo" at bounding box center [516, 212] width 167 height 16
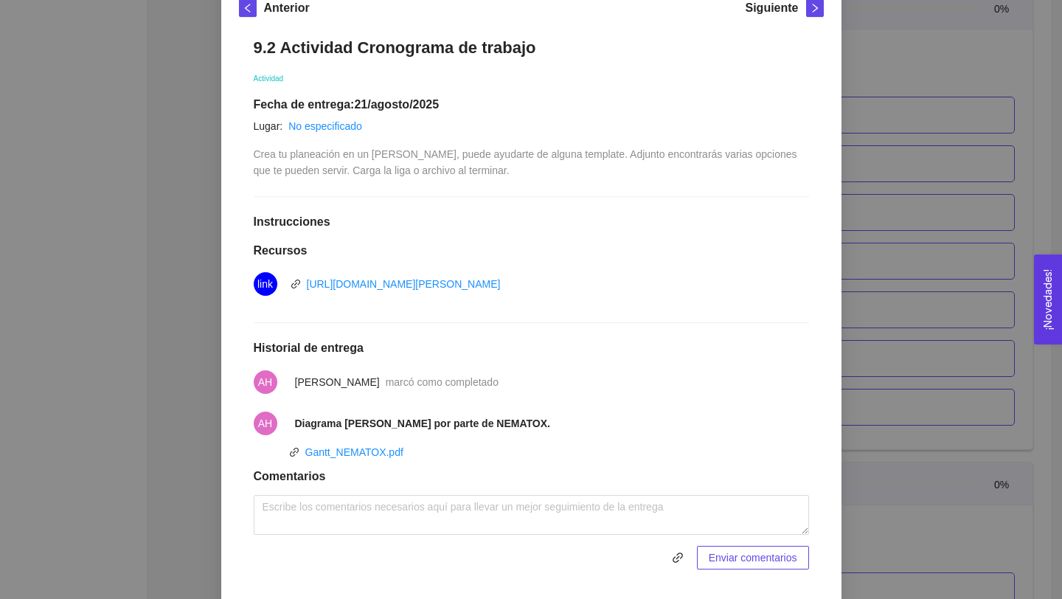
scroll to position [226, 0]
click at [381, 450] on link "Gantt_NEMATOX.pdf" at bounding box center [354, 451] width 98 height 12
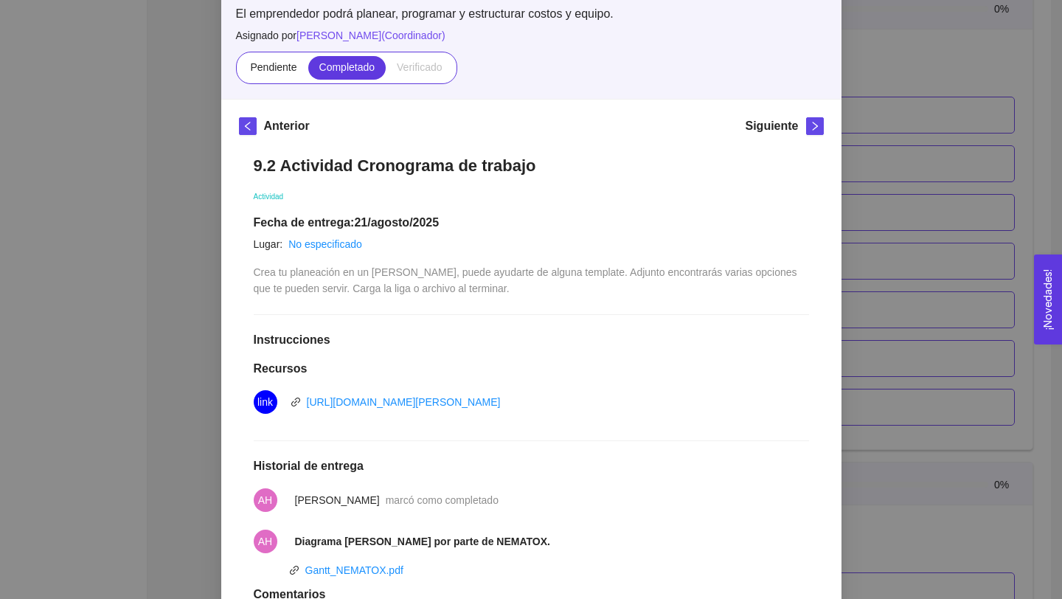
scroll to position [86, 0]
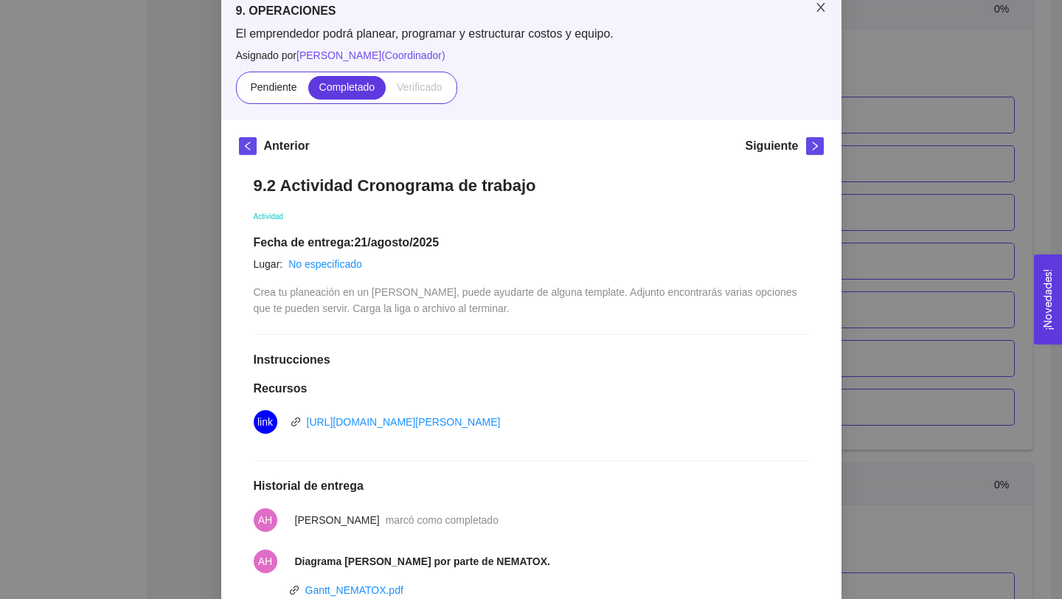
click at [824, 8] on icon "close" at bounding box center [821, 7] width 12 height 12
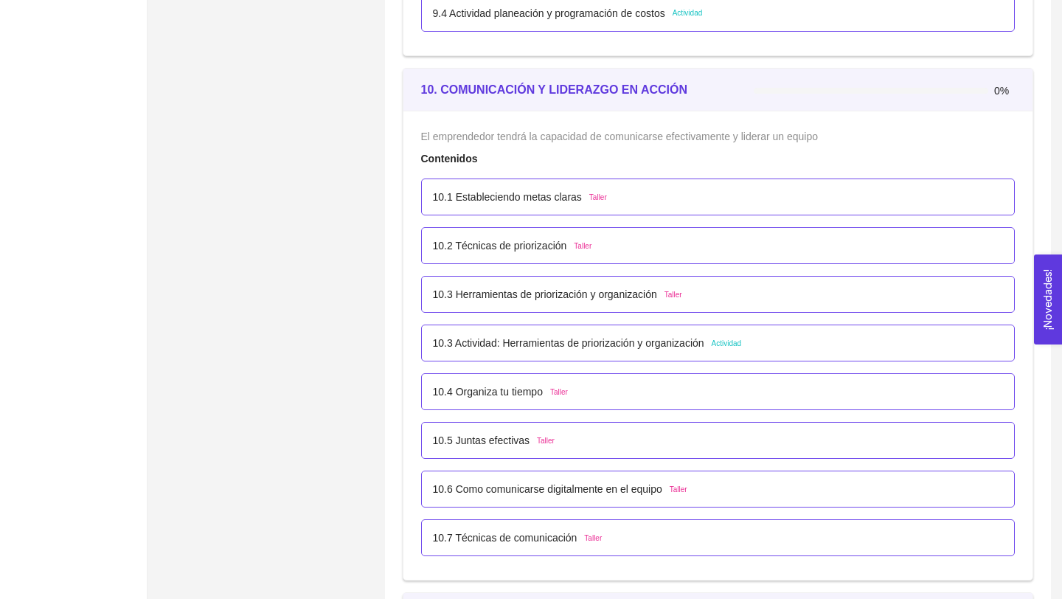
scroll to position [5358, 0]
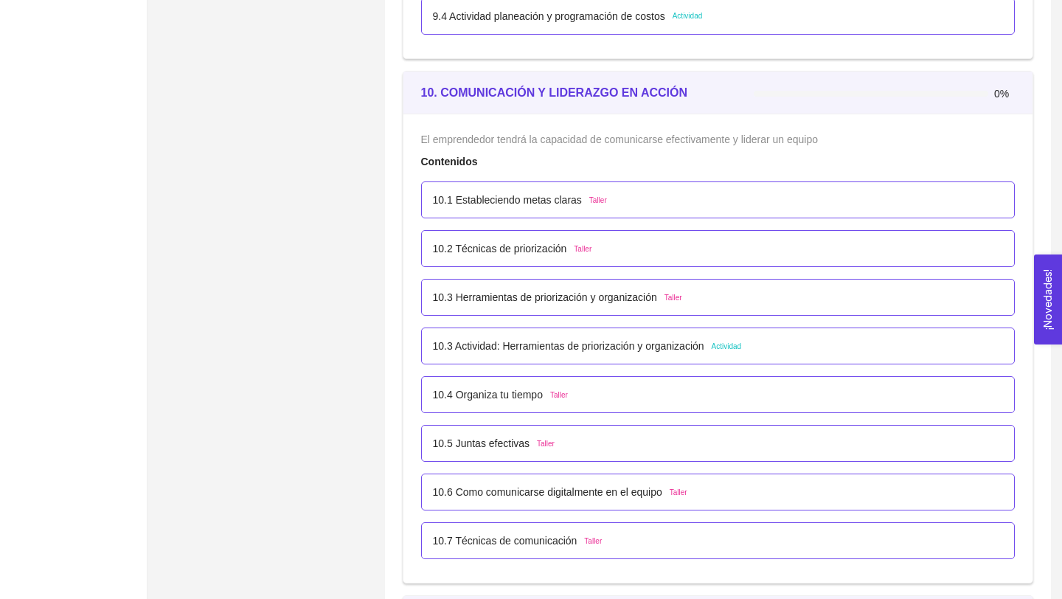
click at [667, 349] on p "10.3 Actividad: Herramientas de priorización y organización" at bounding box center [568, 346] width 271 height 16
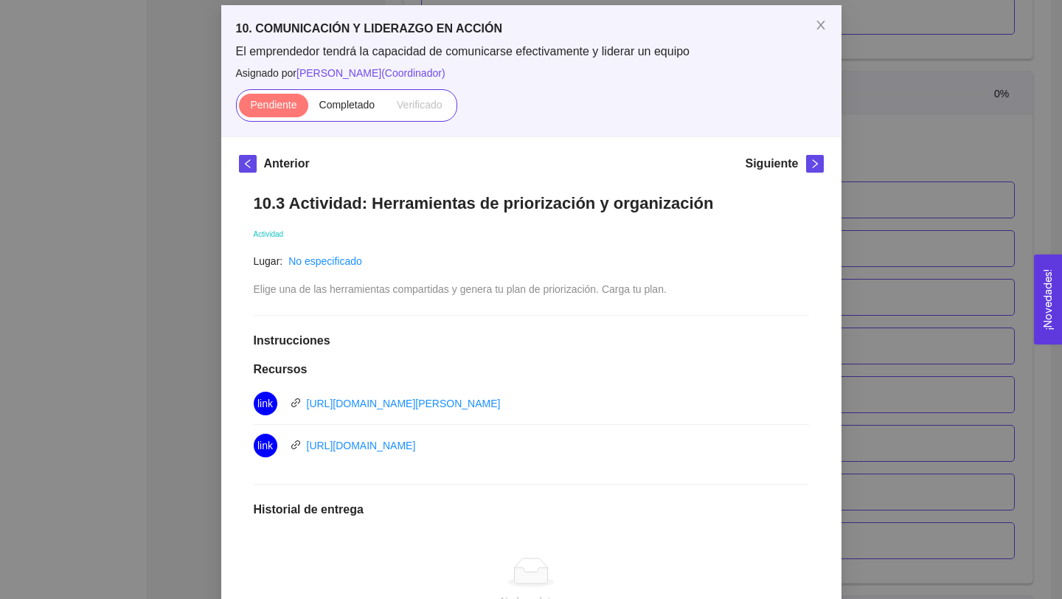
scroll to position [113, 0]
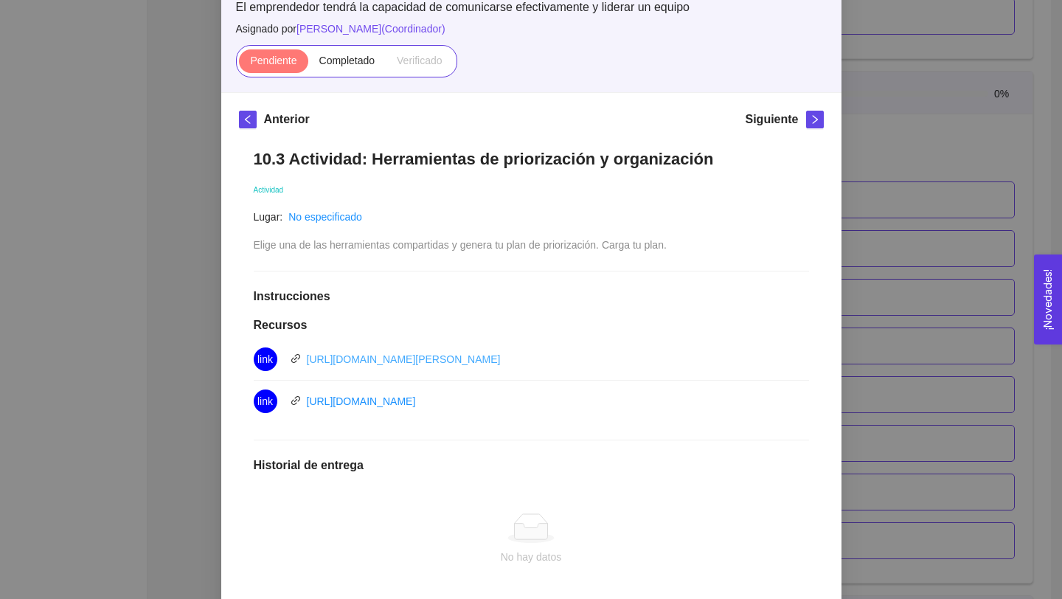
click at [490, 360] on link "[URL][DOMAIN_NAME]" at bounding box center [404, 359] width 194 height 12
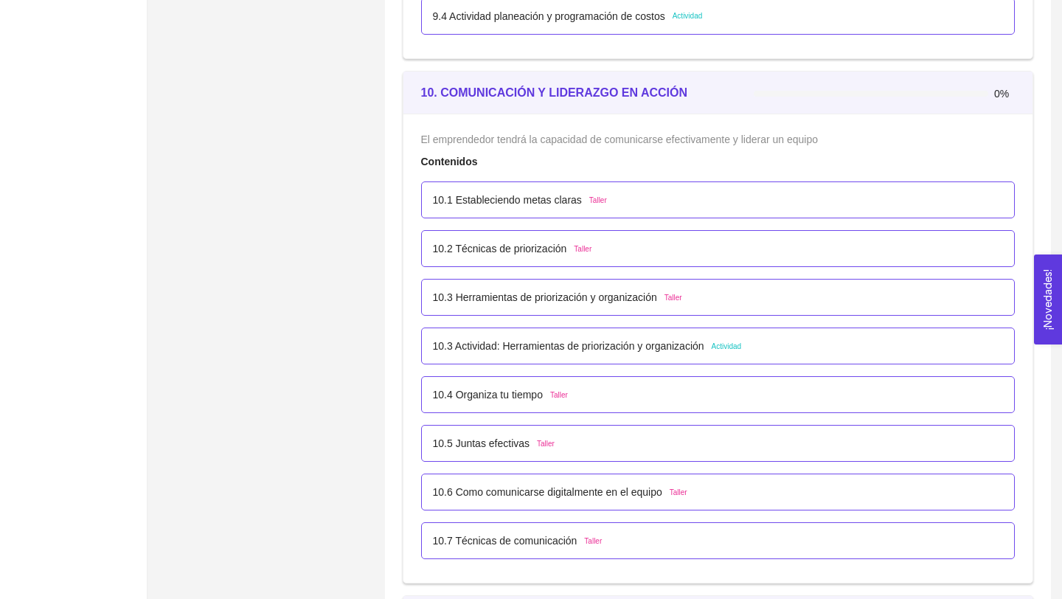
scroll to position [5388, 0]
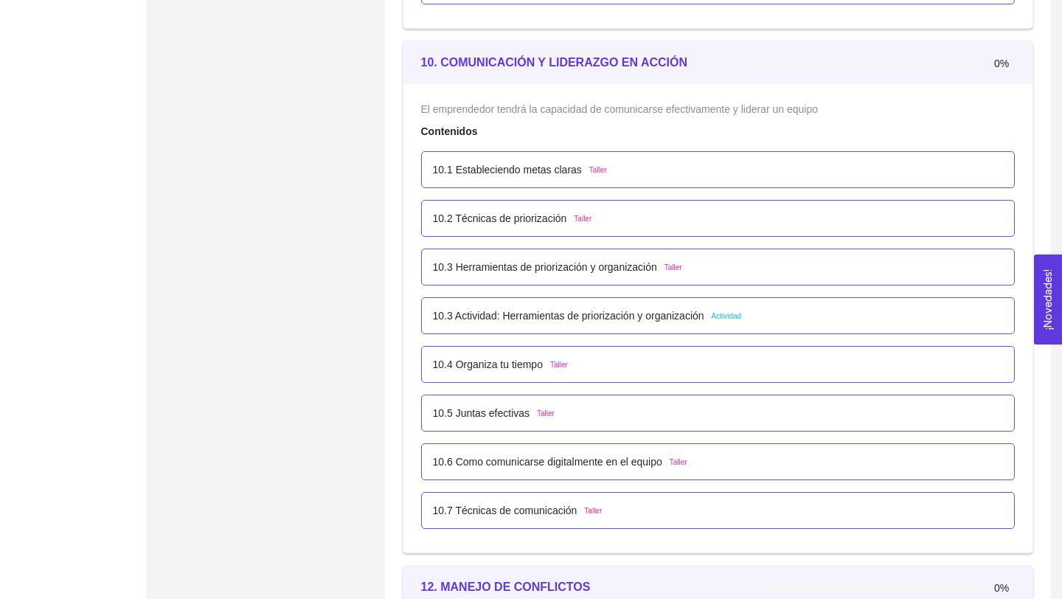
click at [586, 325] on div "10.3 Actividad: Herramientas de priorización y organización Actividad" at bounding box center [718, 315] width 594 height 37
click at [583, 314] on p "10.3 Actividad: Herramientas de priorización y organización" at bounding box center [568, 316] width 271 height 16
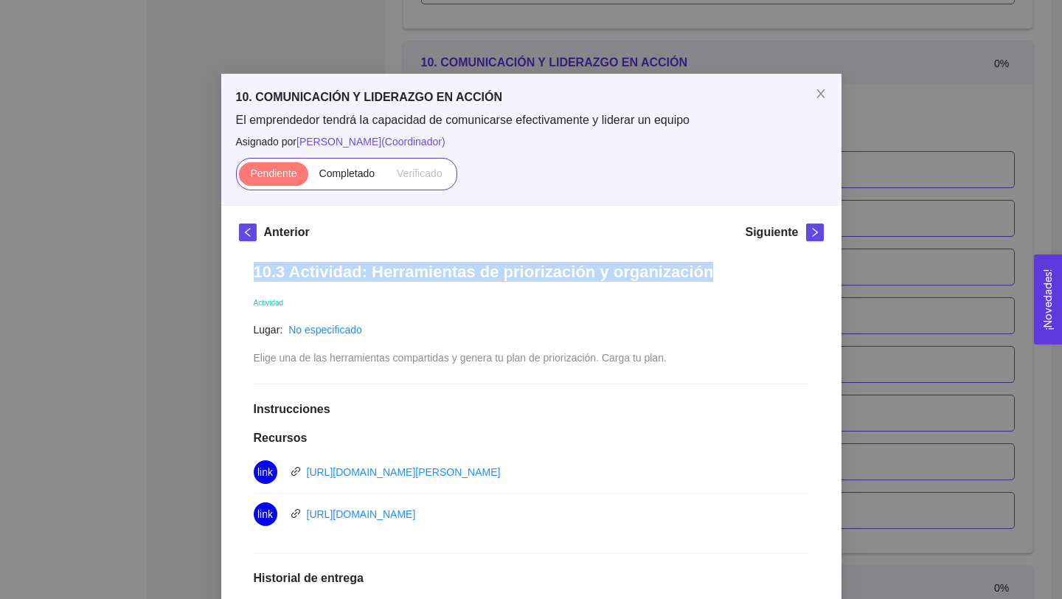
drag, startPoint x: 257, startPoint y: 272, endPoint x: 760, endPoint y: 269, distance: 503.7
click at [761, 269] on h1 "10.3 Actividad: Herramientas de priorización y organización" at bounding box center [531, 272] width 555 height 20
copy h1 "10.3 Actividad: Herramientas de priorización y organización"
click at [423, 471] on link "https://asana.com/es/templates/eisenhower-matrix" at bounding box center [404, 472] width 194 height 12
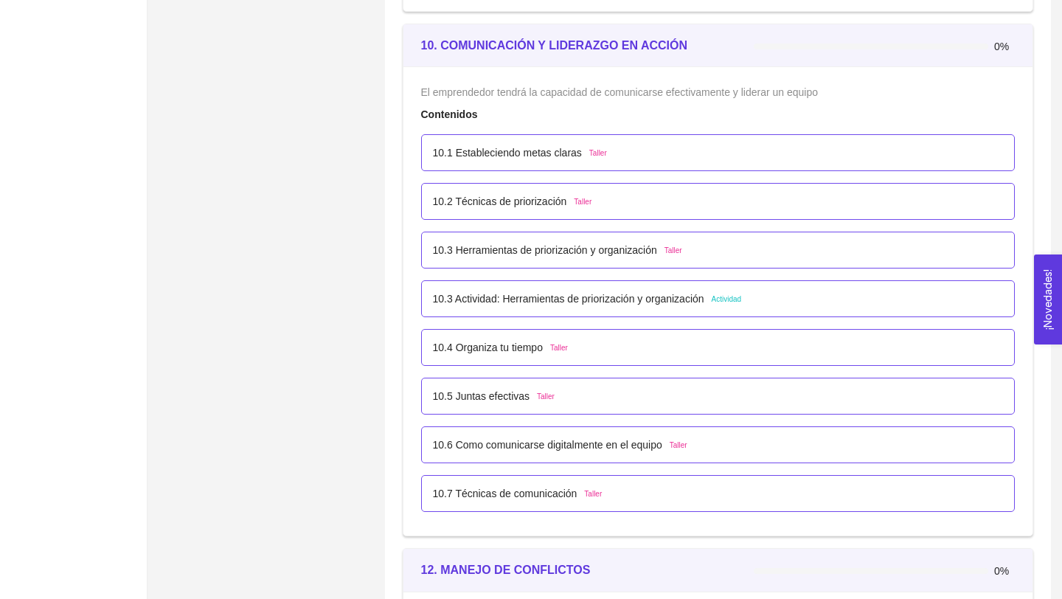
scroll to position [5403, 0]
click at [610, 297] on p "10.3 Actividad: Herramientas de priorización y organización" at bounding box center [568, 300] width 271 height 16
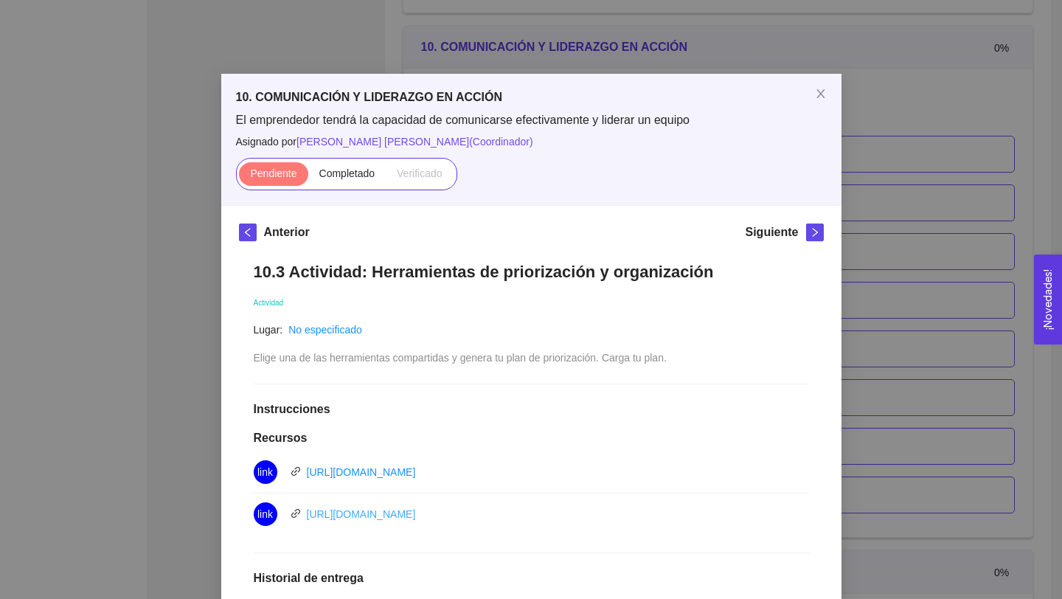
click at [411, 514] on link "[URL][DOMAIN_NAME]" at bounding box center [361, 514] width 109 height 12
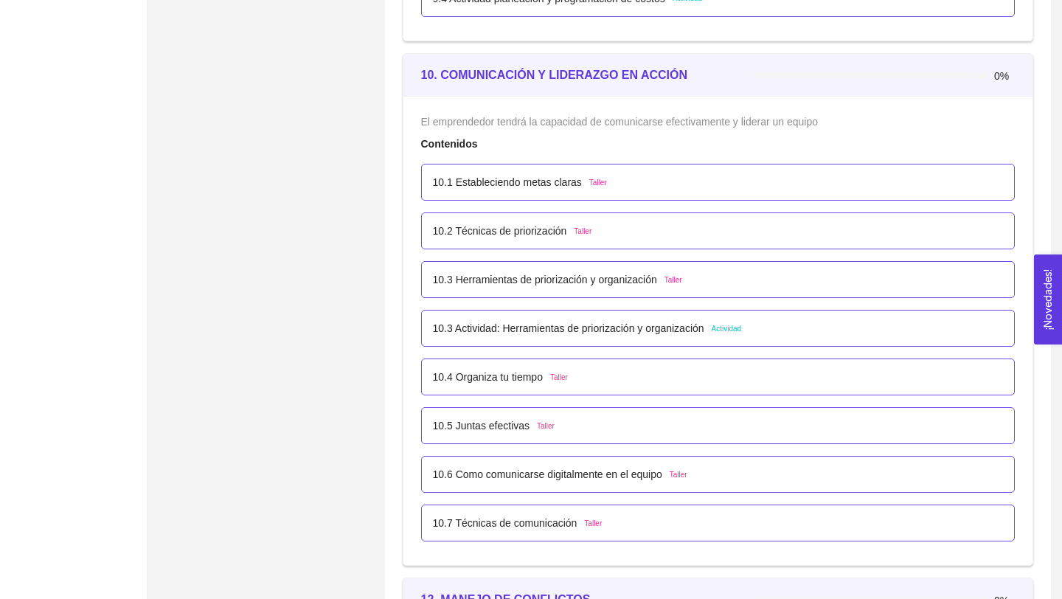
scroll to position [5386, 0]
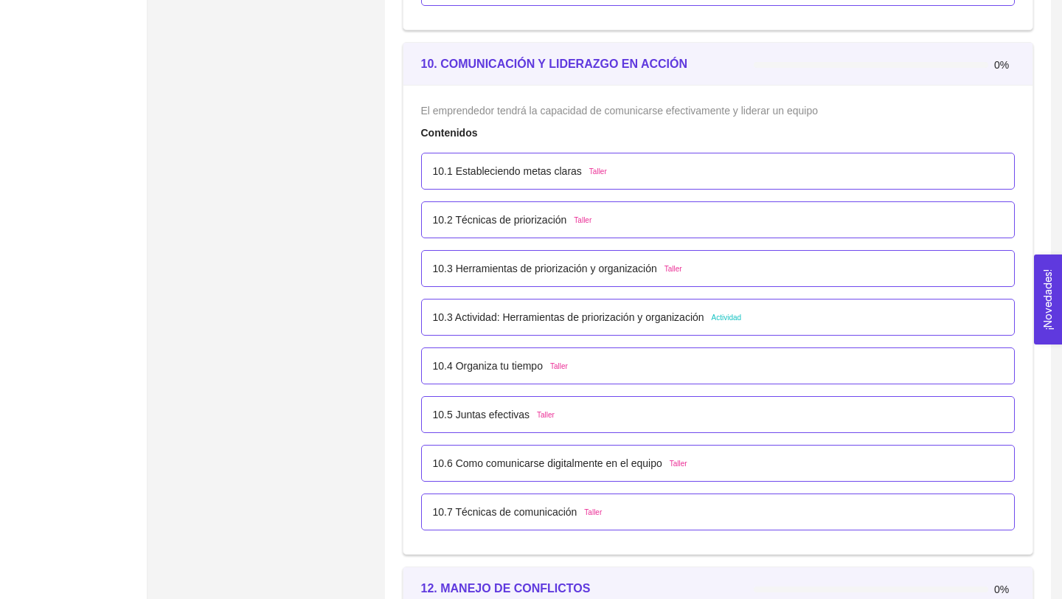
click at [700, 314] on p "10.3 Actividad: Herramientas de priorización y organización" at bounding box center [568, 317] width 271 height 16
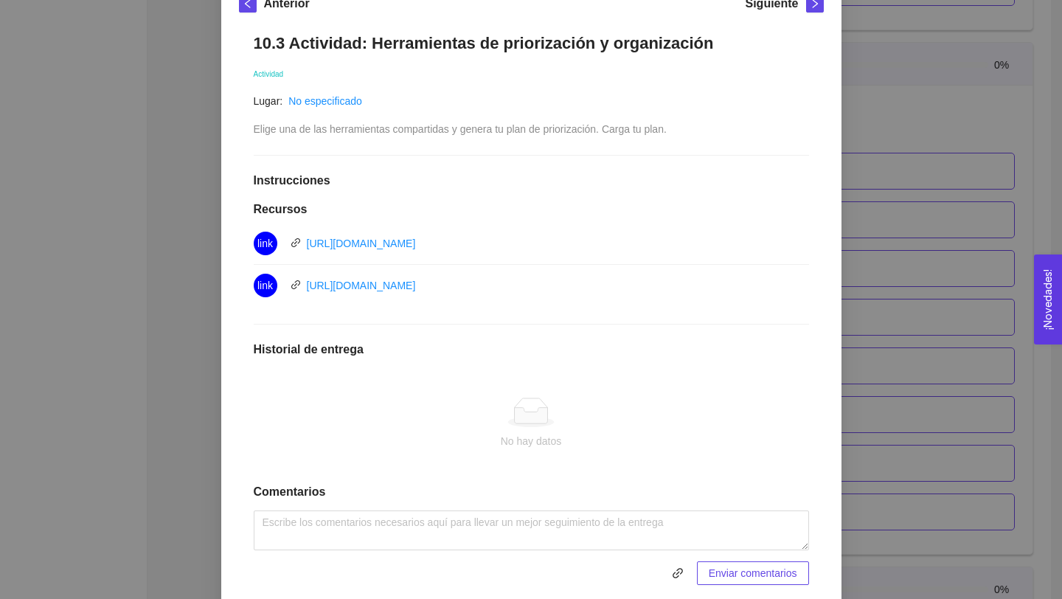
scroll to position [239, 0]
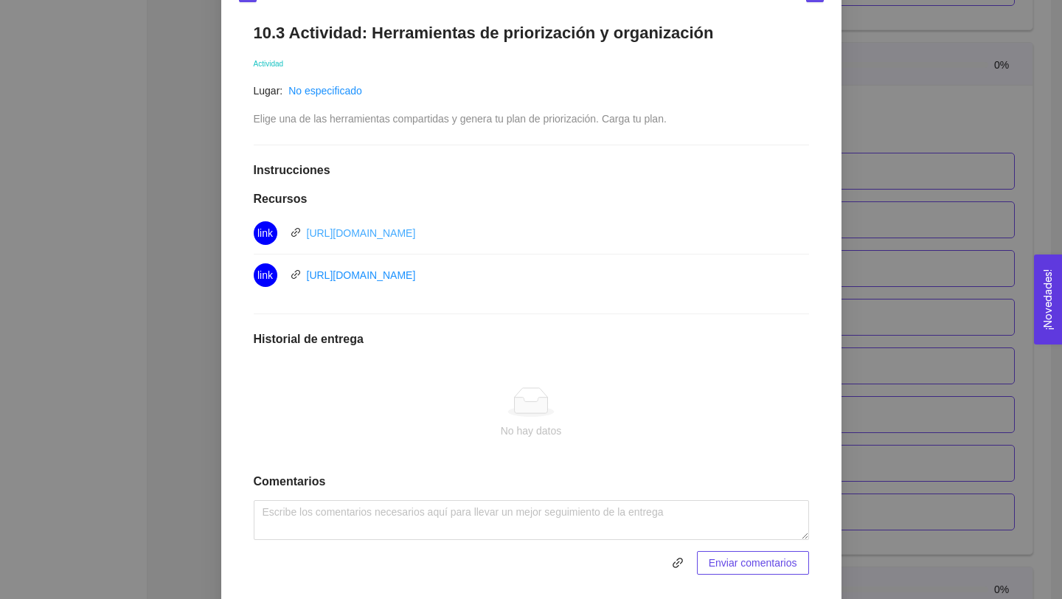
click at [416, 232] on link "[URL][DOMAIN_NAME]" at bounding box center [361, 233] width 109 height 12
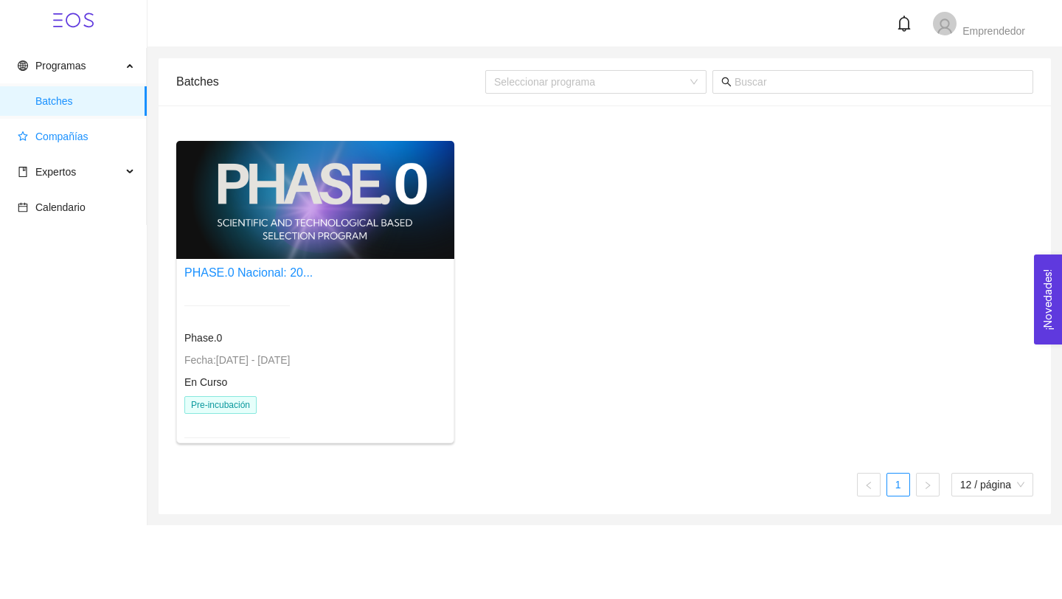
click at [55, 135] on span "Compañías" at bounding box center [61, 137] width 53 height 12
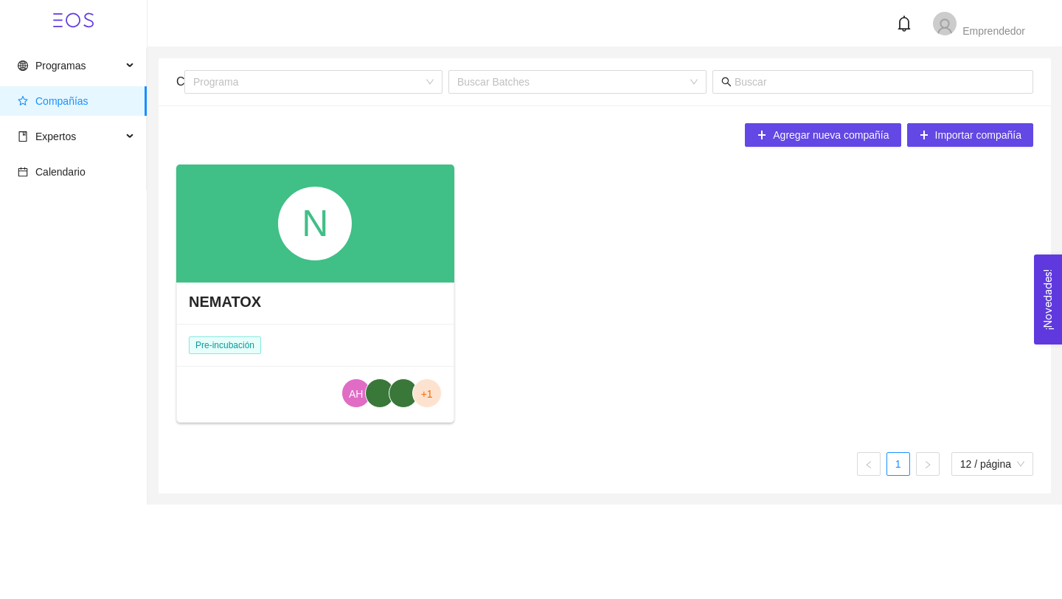
click at [289, 230] on div "N" at bounding box center [315, 224] width 74 height 74
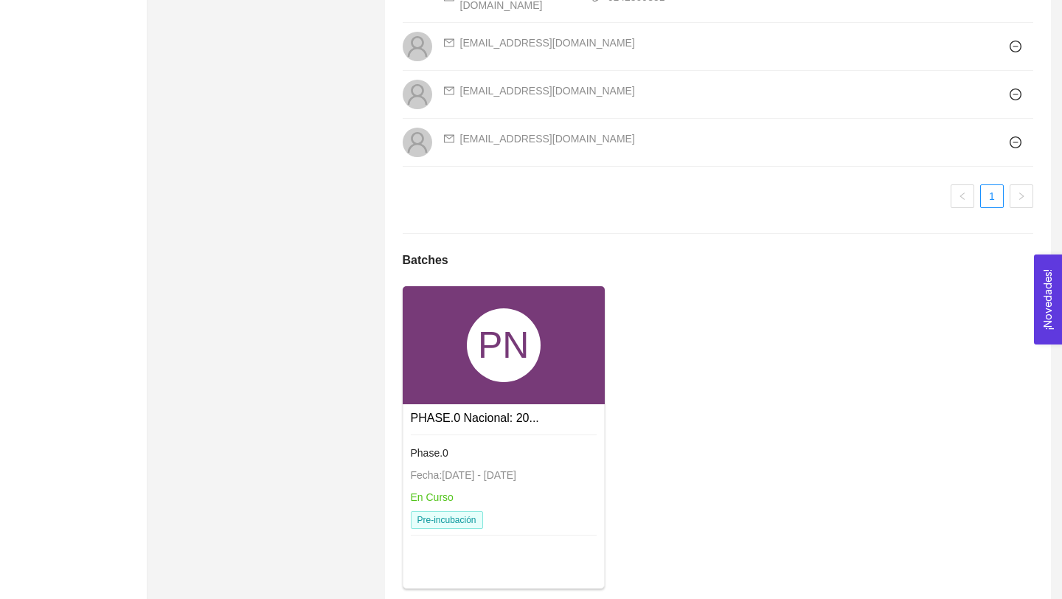
scroll to position [1016, 0]
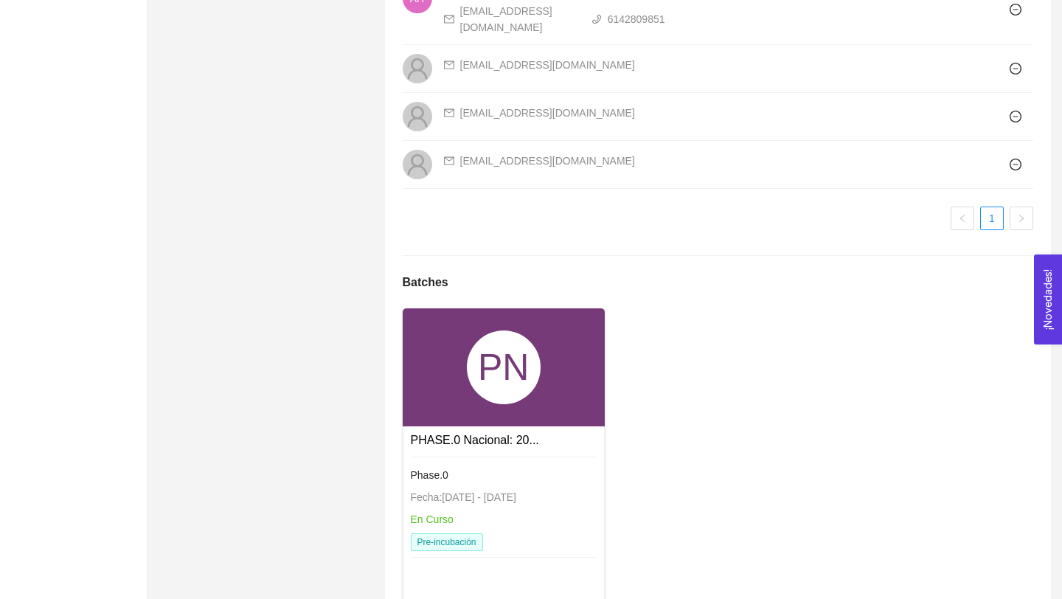
click at [451, 363] on div "PN" at bounding box center [504, 367] width 202 height 118
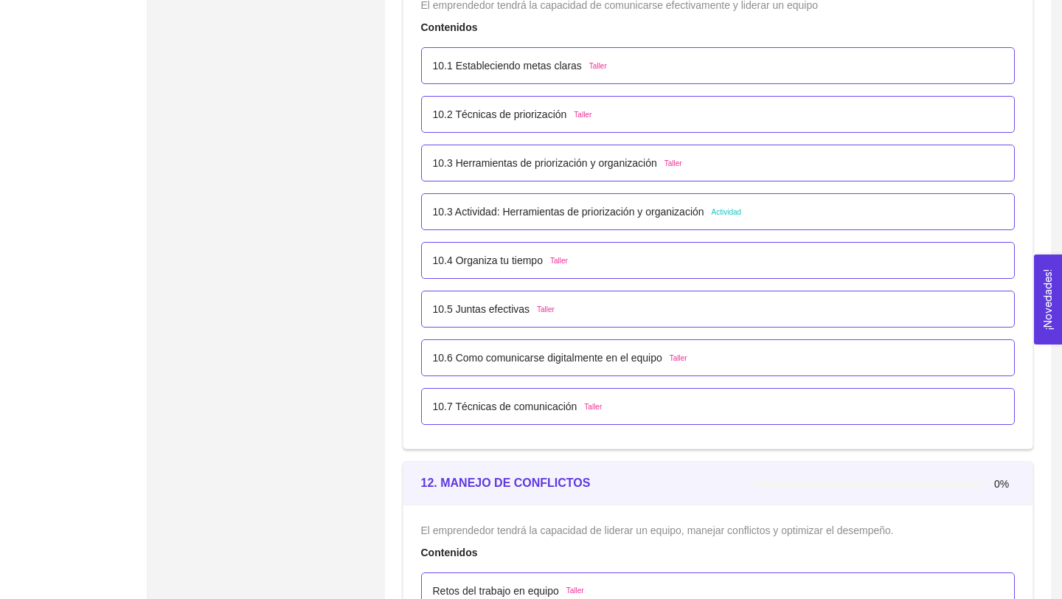
scroll to position [5465, 0]
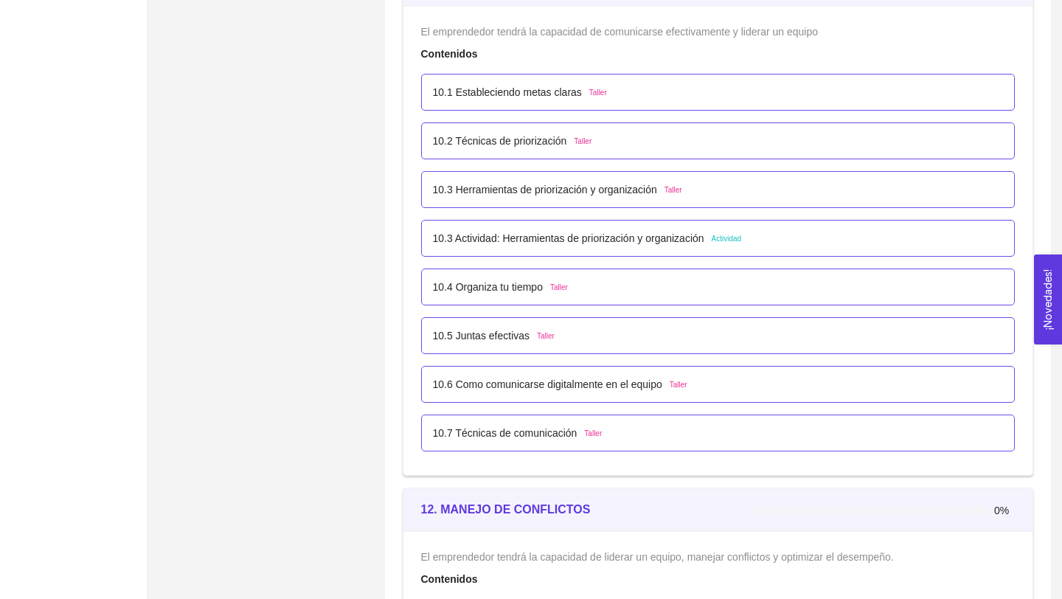
click at [617, 242] on p "10.3 Actividad: Herramientas de priorización y organización" at bounding box center [568, 238] width 271 height 16
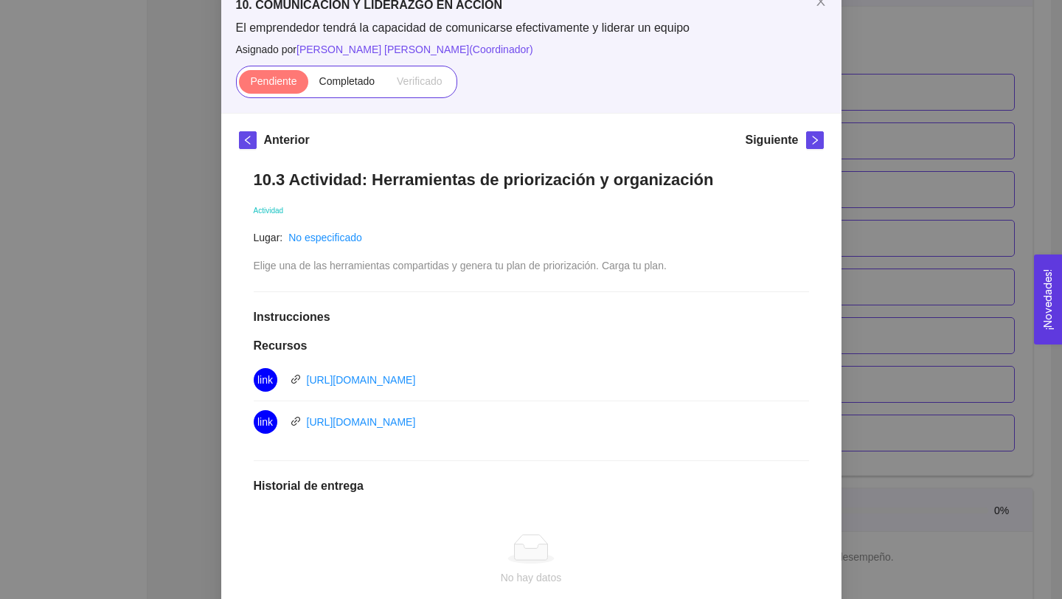
scroll to position [102, 0]
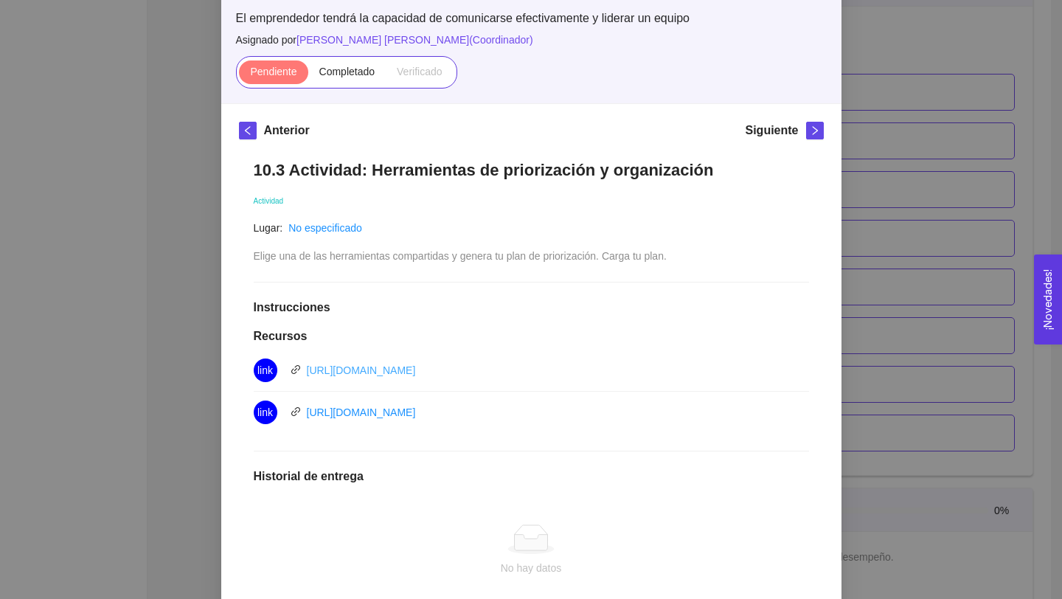
click at [416, 369] on link "[URL][DOMAIN_NAME]" at bounding box center [361, 370] width 109 height 12
